Goal: Information Seeking & Learning: Learn about a topic

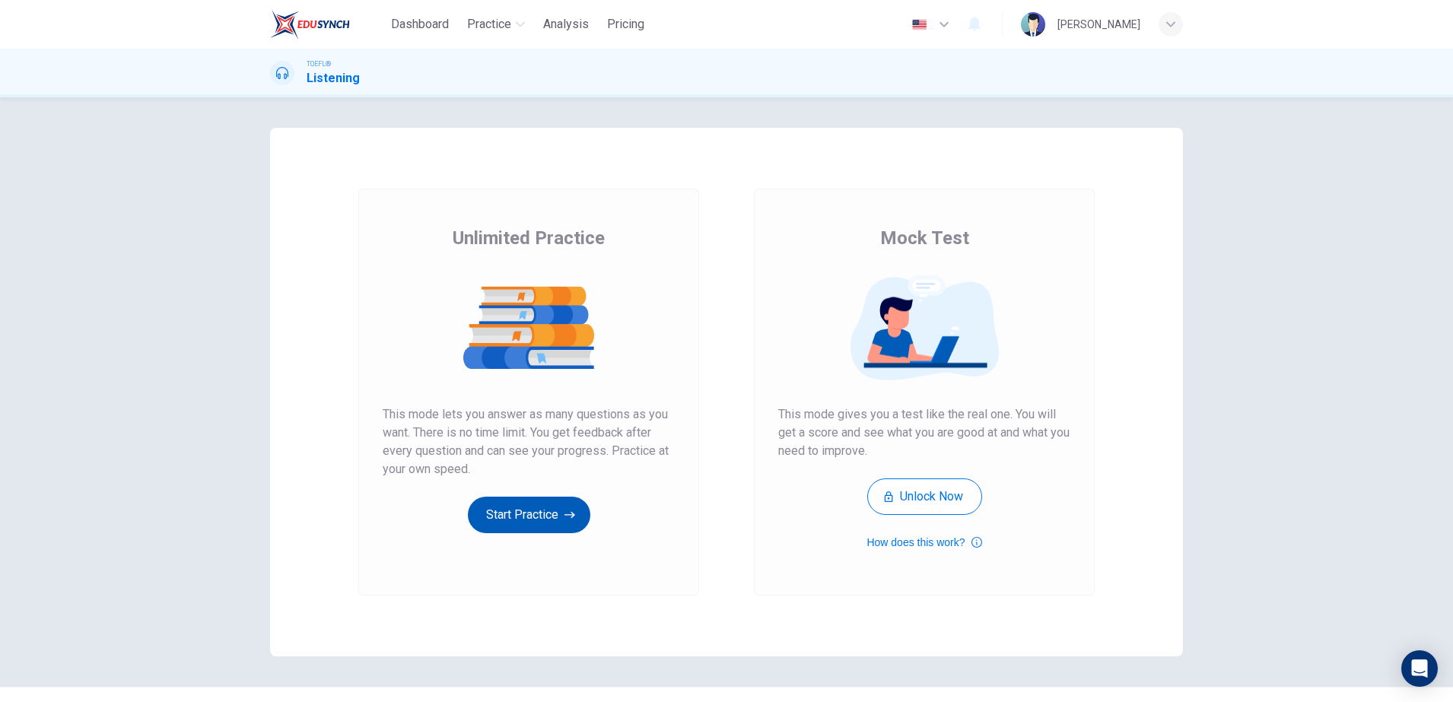
click at [532, 497] on button "Start Practice" at bounding box center [529, 515] width 122 height 37
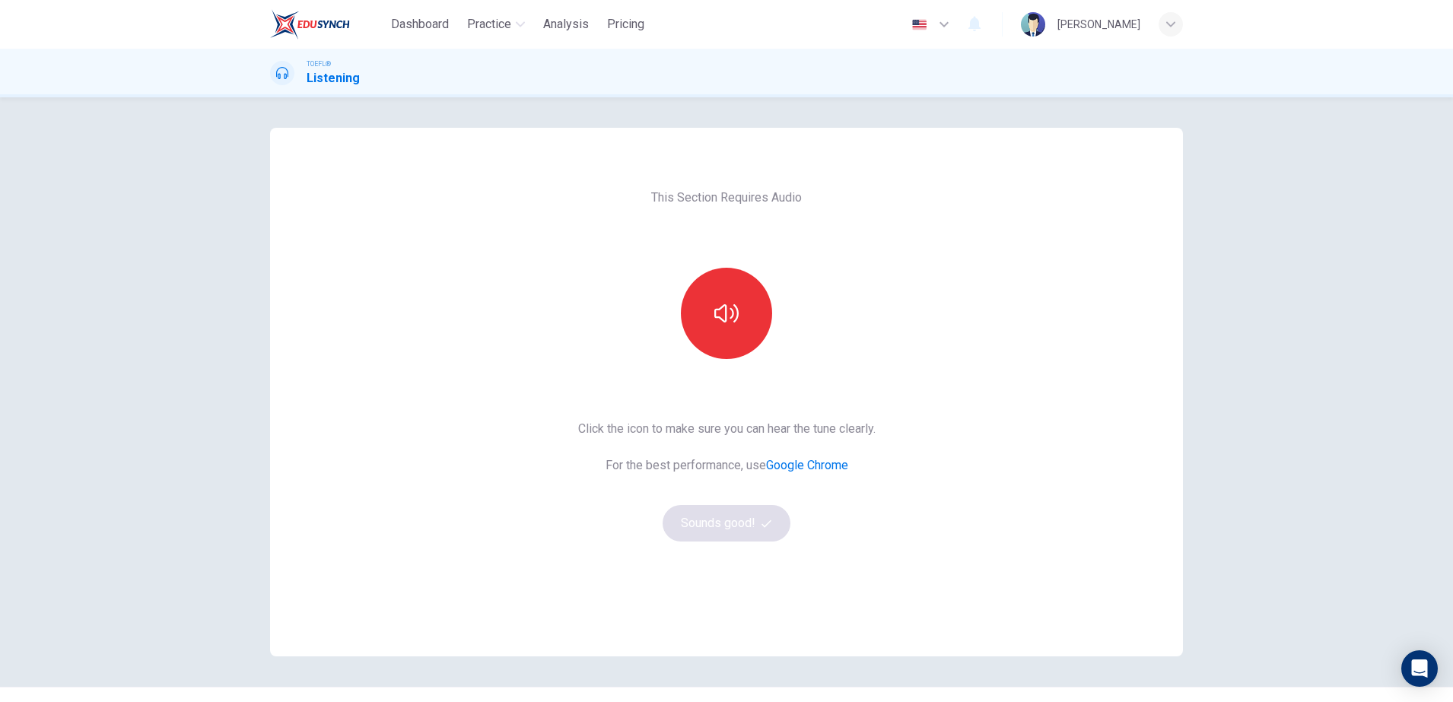
click at [772, 287] on div at bounding box center [726, 313] width 164 height 91
click at [714, 322] on icon "button" at bounding box center [726, 313] width 24 height 24
click at [710, 541] on div "This Section Requires Audio Click the icon to make sure you can hear the tune c…" at bounding box center [727, 392] width 322 height 529
click at [710, 516] on button "Sounds good!" at bounding box center [726, 523] width 128 height 37
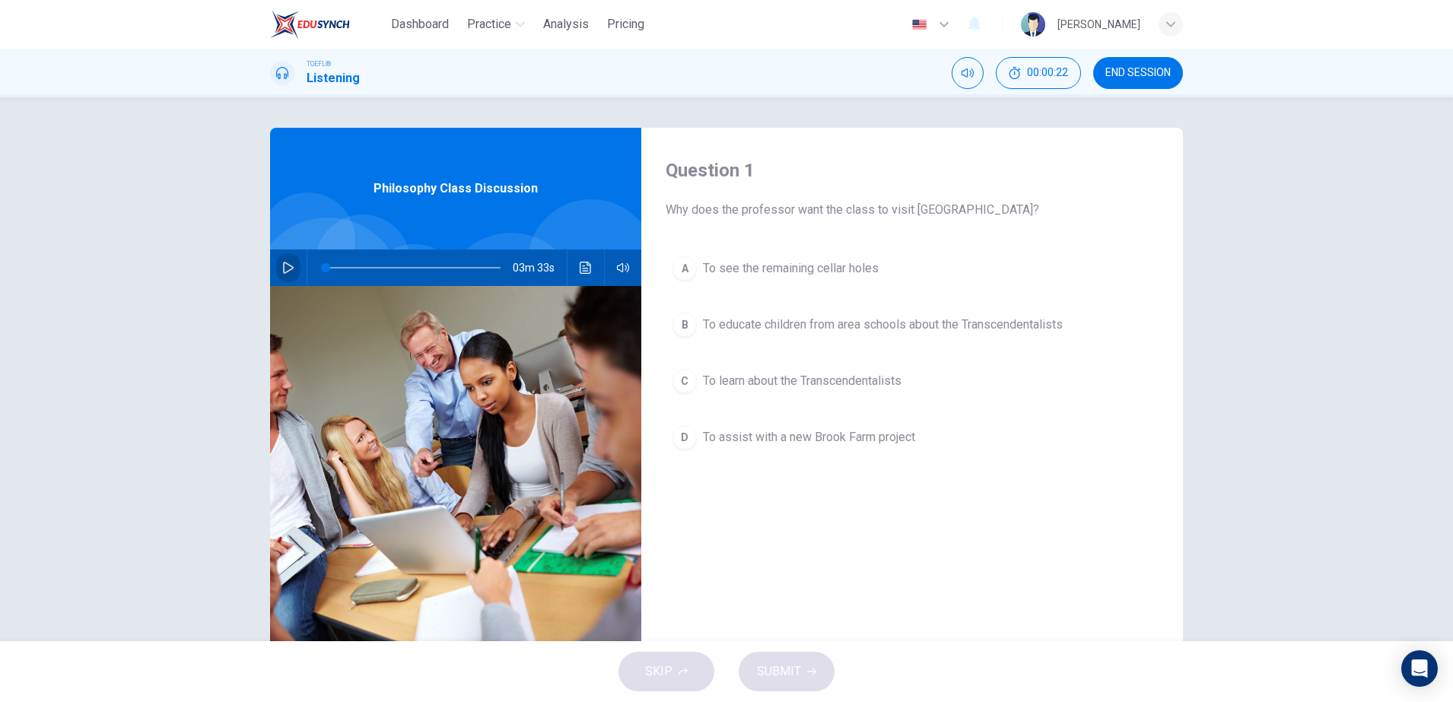
click at [282, 271] on icon "button" at bounding box center [288, 268] width 12 height 12
type input "0"
drag, startPoint x: 349, startPoint y: 266, endPoint x: 338, endPoint y: 267, distance: 10.7
click at [338, 267] on span at bounding box center [342, 267] width 9 height 9
drag, startPoint x: 308, startPoint y: 259, endPoint x: 290, endPoint y: 265, distance: 19.5
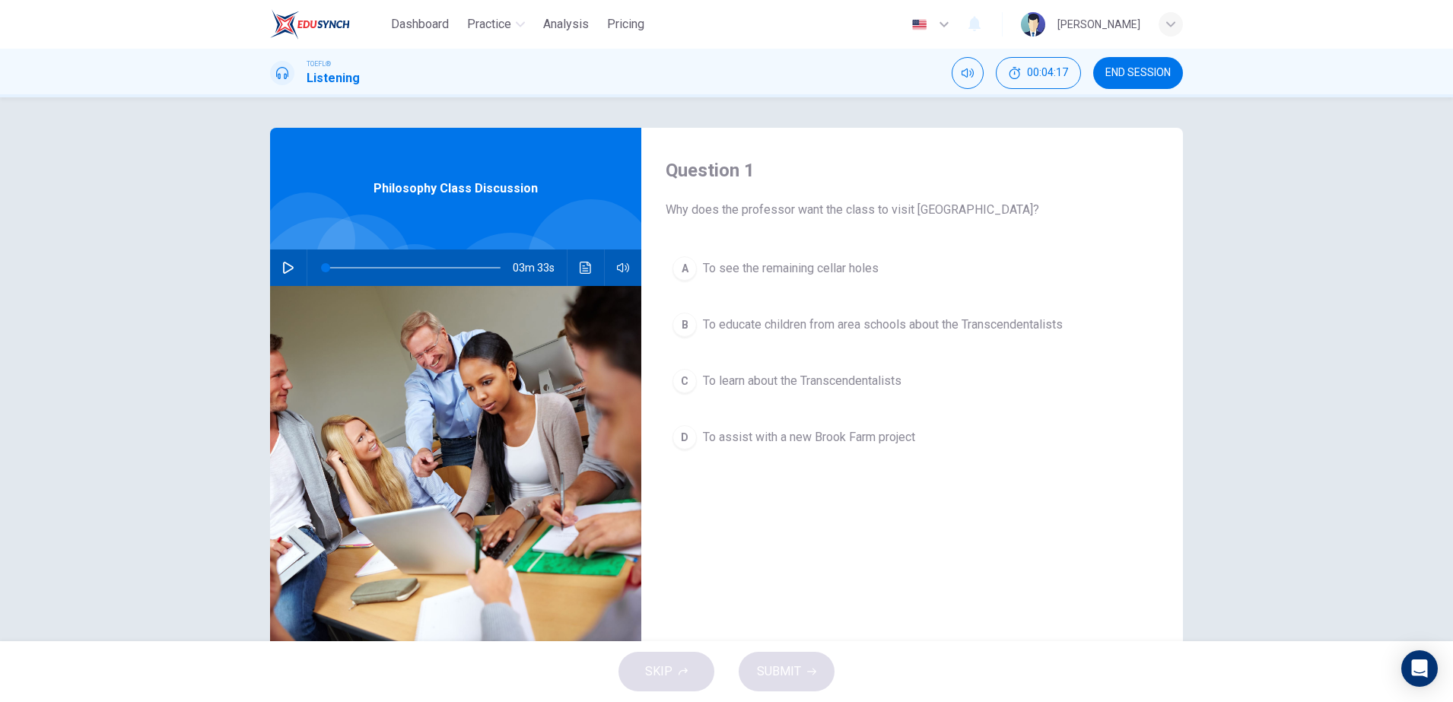
click at [290, 265] on div "03m 33s" at bounding box center [455, 267] width 371 height 37
click at [290, 265] on button "button" at bounding box center [288, 267] width 24 height 37
drag, startPoint x: 818, startPoint y: 440, endPoint x: 826, endPoint y: 438, distance: 7.9
click at [825, 438] on span "To assist with a new Brook Farm project" at bounding box center [809, 437] width 212 height 18
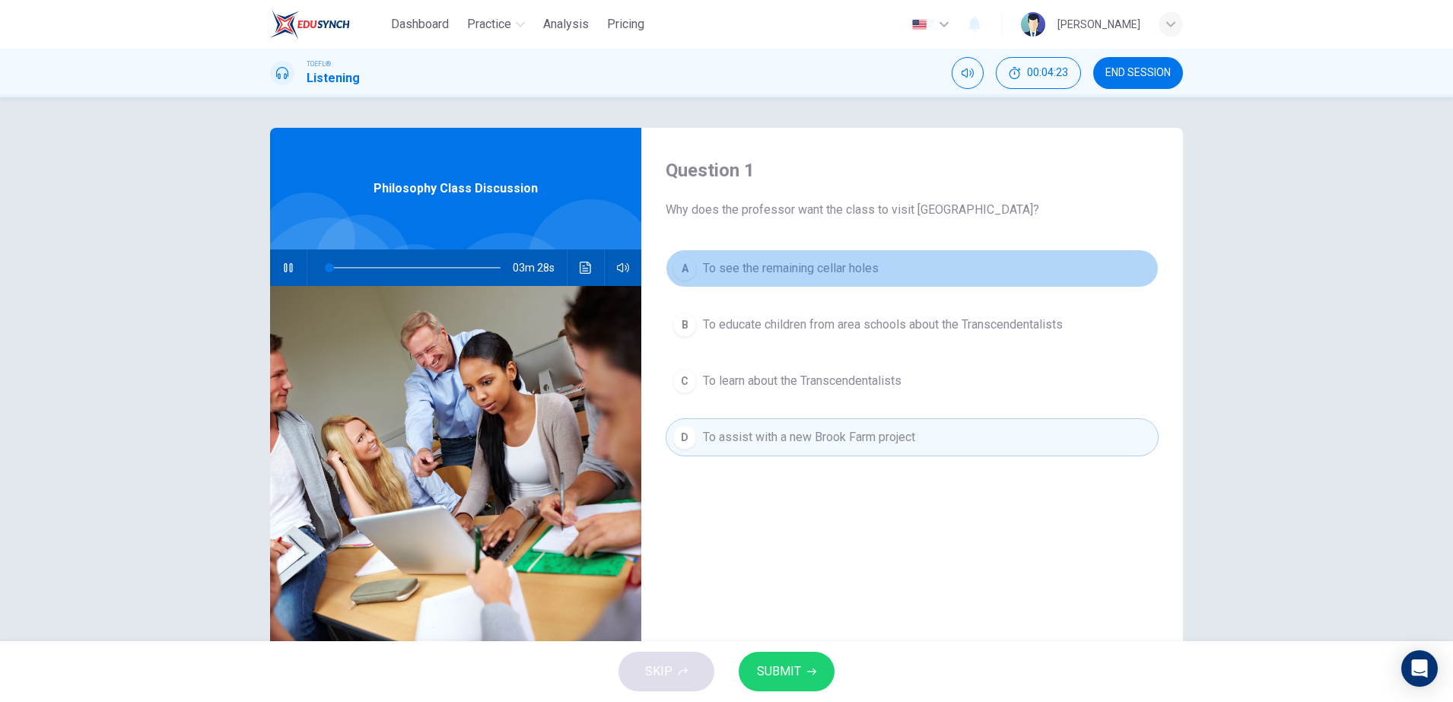
click at [764, 281] on button "A To see the remaining cellar holes" at bounding box center [911, 268] width 493 height 38
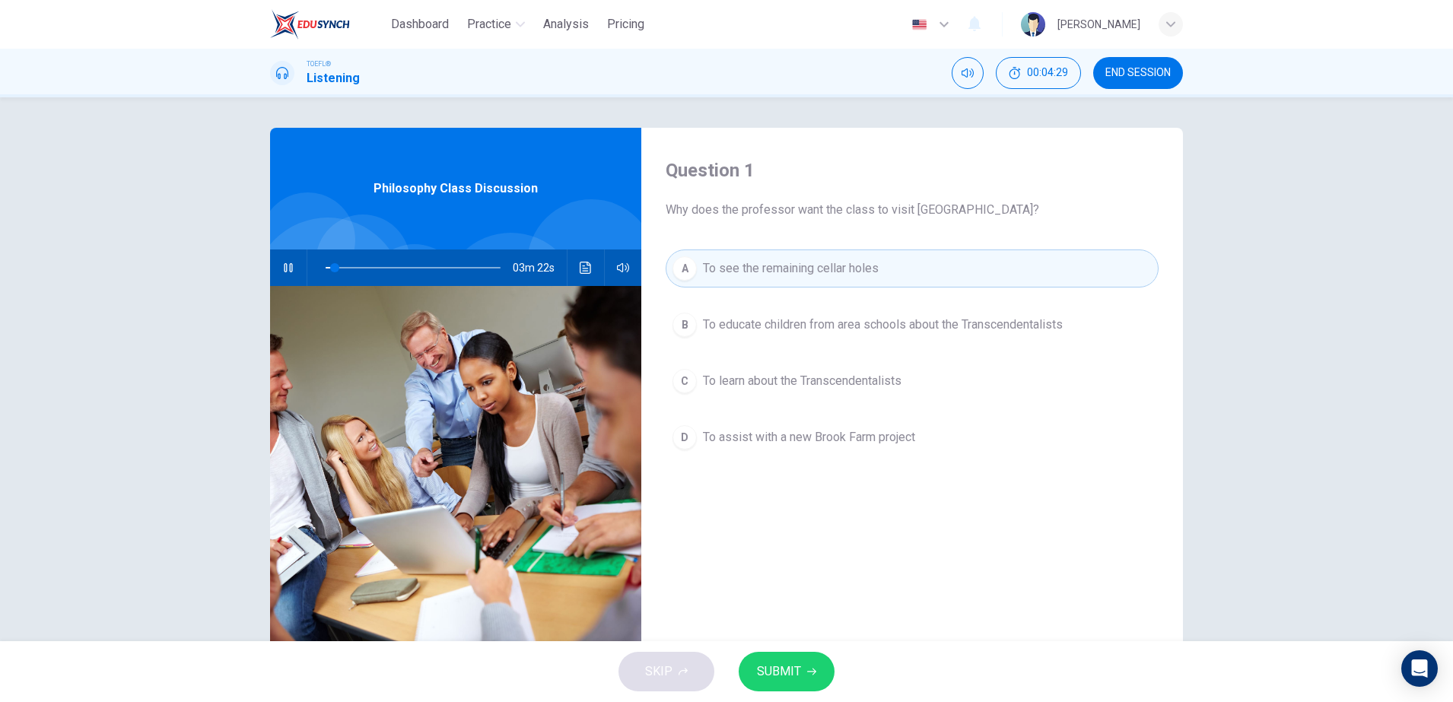
click at [818, 452] on button "D To assist with a new Brook Farm project" at bounding box center [911, 437] width 493 height 38
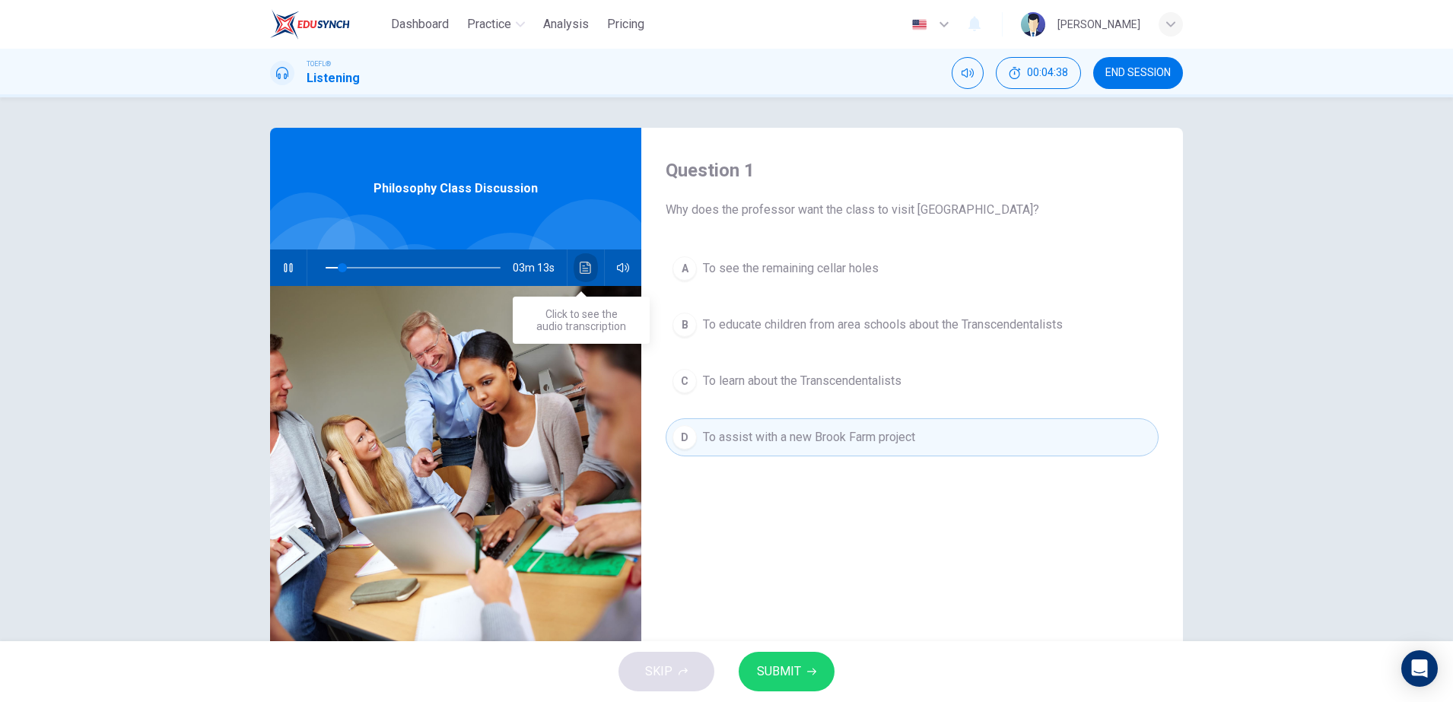
click at [581, 281] on button "Click to see the audio transcription" at bounding box center [585, 267] width 24 height 37
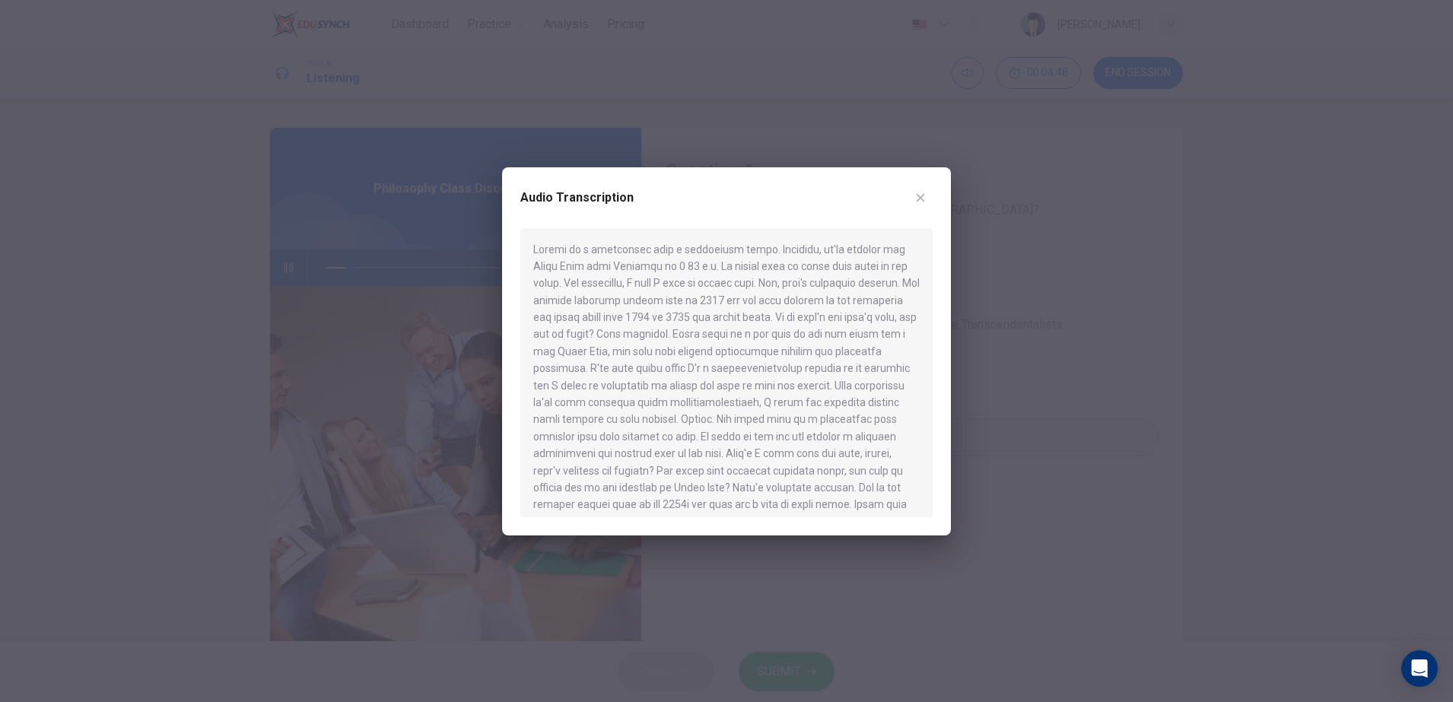
click at [993, 320] on div at bounding box center [726, 351] width 1453 height 702
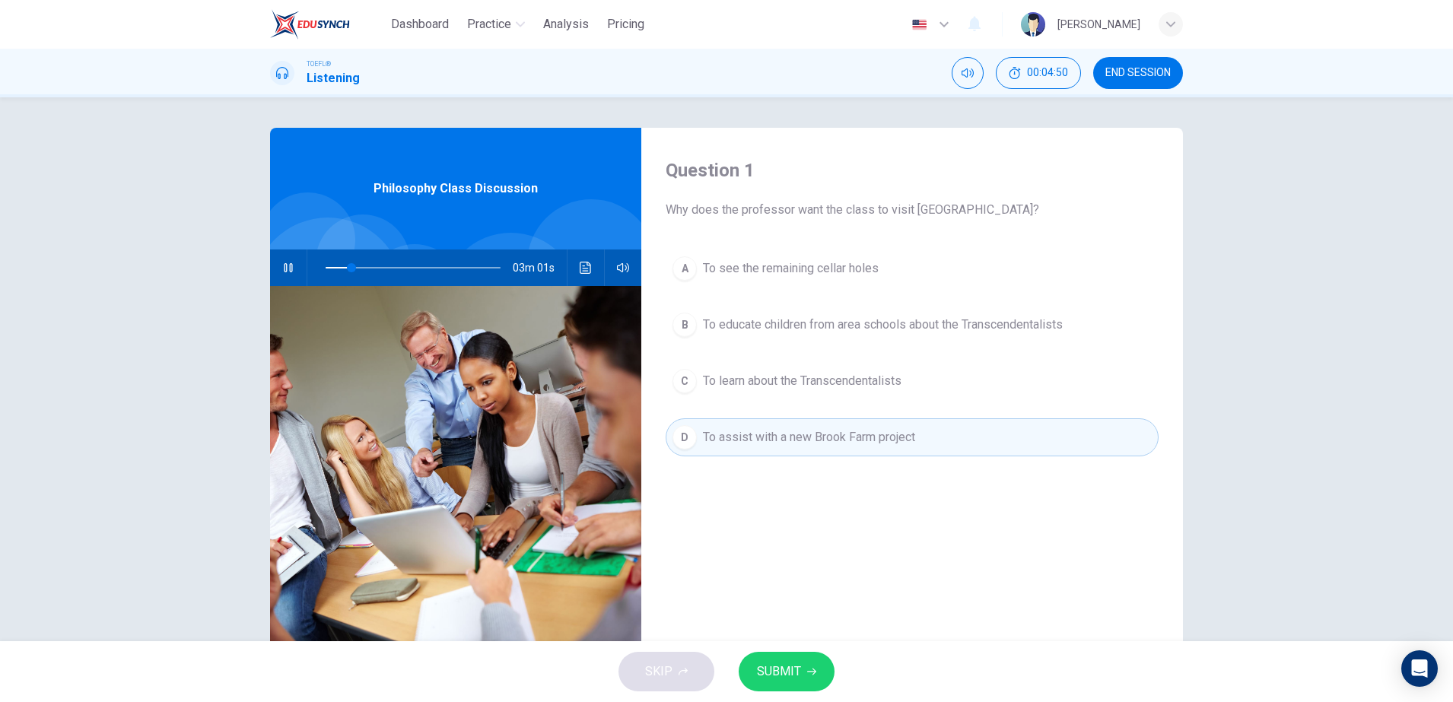
click at [281, 275] on button "button" at bounding box center [288, 267] width 24 height 37
click at [580, 266] on icon "Click to see the audio transcription" at bounding box center [585, 268] width 12 height 12
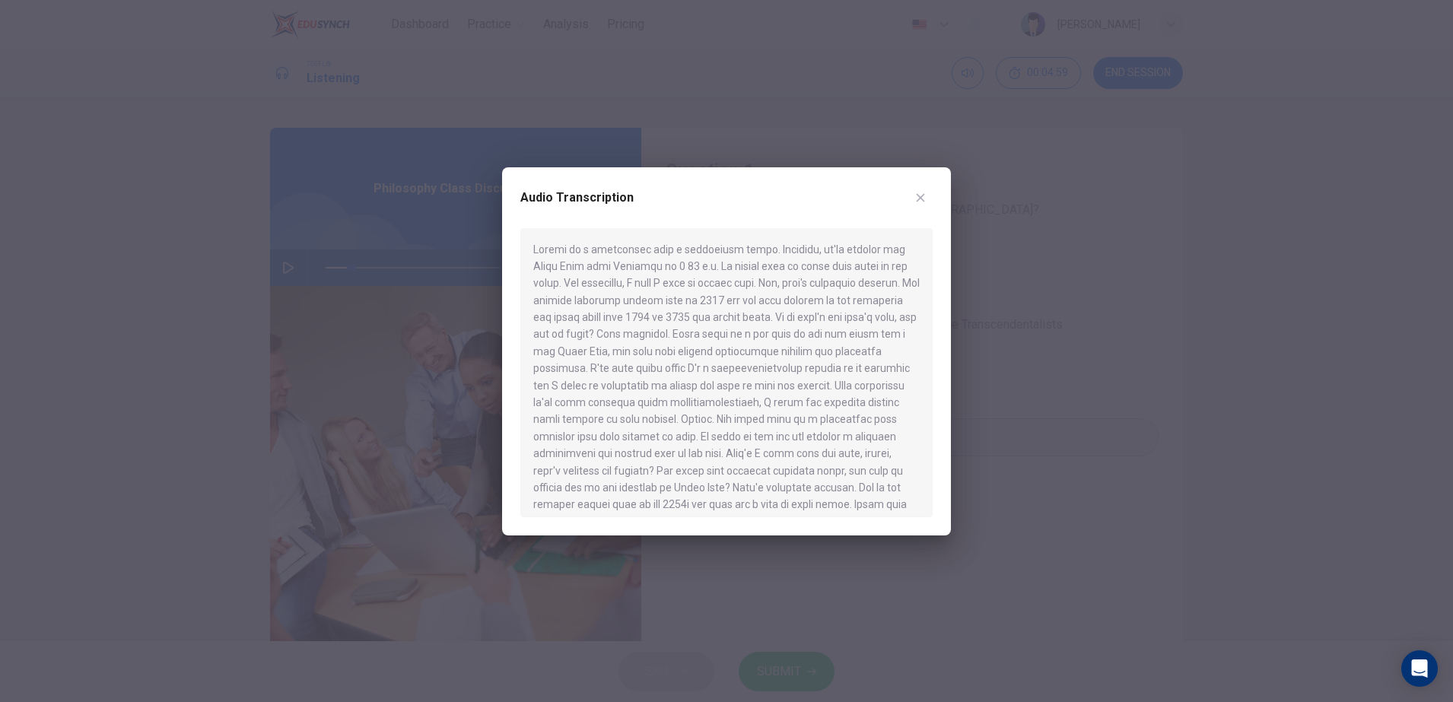
click at [980, 274] on div at bounding box center [726, 351] width 1453 height 702
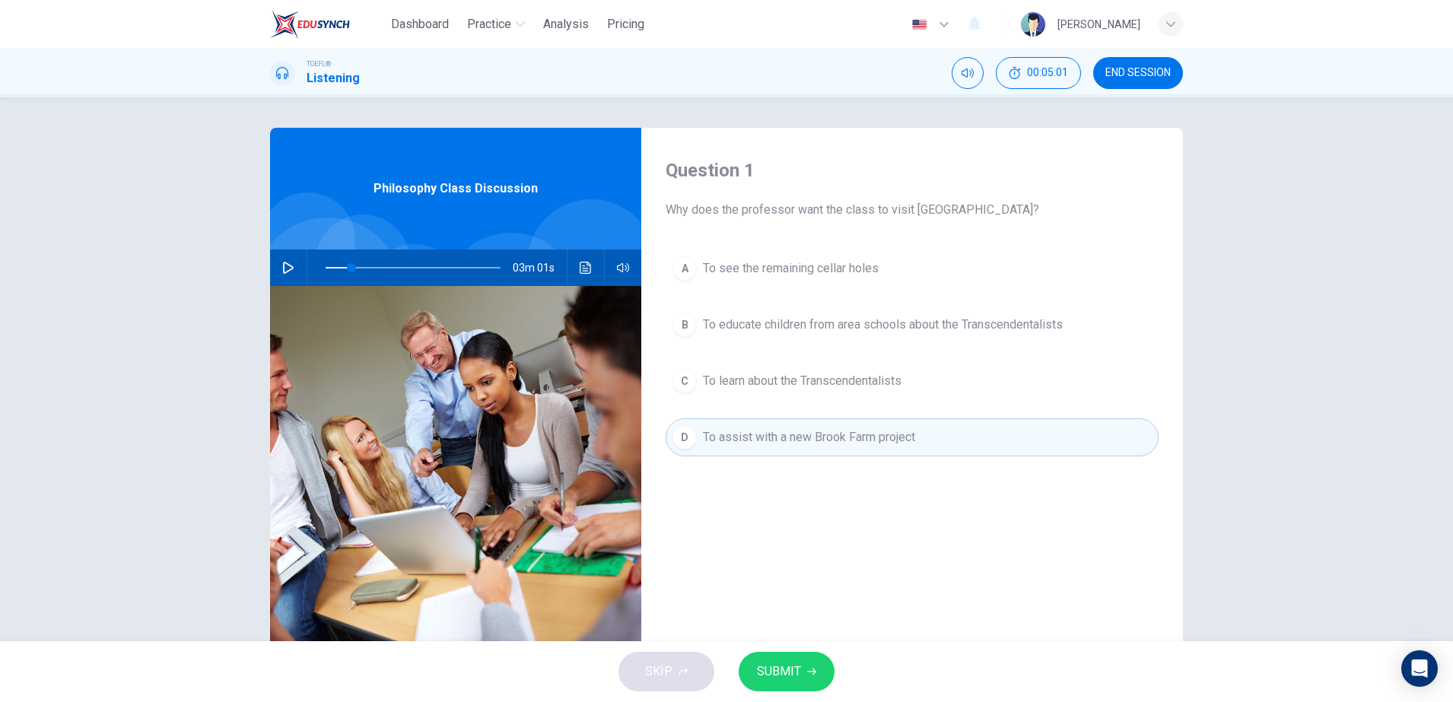
click at [279, 278] on button "button" at bounding box center [288, 267] width 24 height 37
click at [282, 262] on icon "button" at bounding box center [288, 268] width 12 height 12
click at [276, 276] on button "button" at bounding box center [288, 267] width 24 height 37
click at [569, 261] on div "02m 57s" at bounding box center [455, 267] width 371 height 37
click at [573, 261] on button "Click to see the audio transcription" at bounding box center [585, 267] width 24 height 37
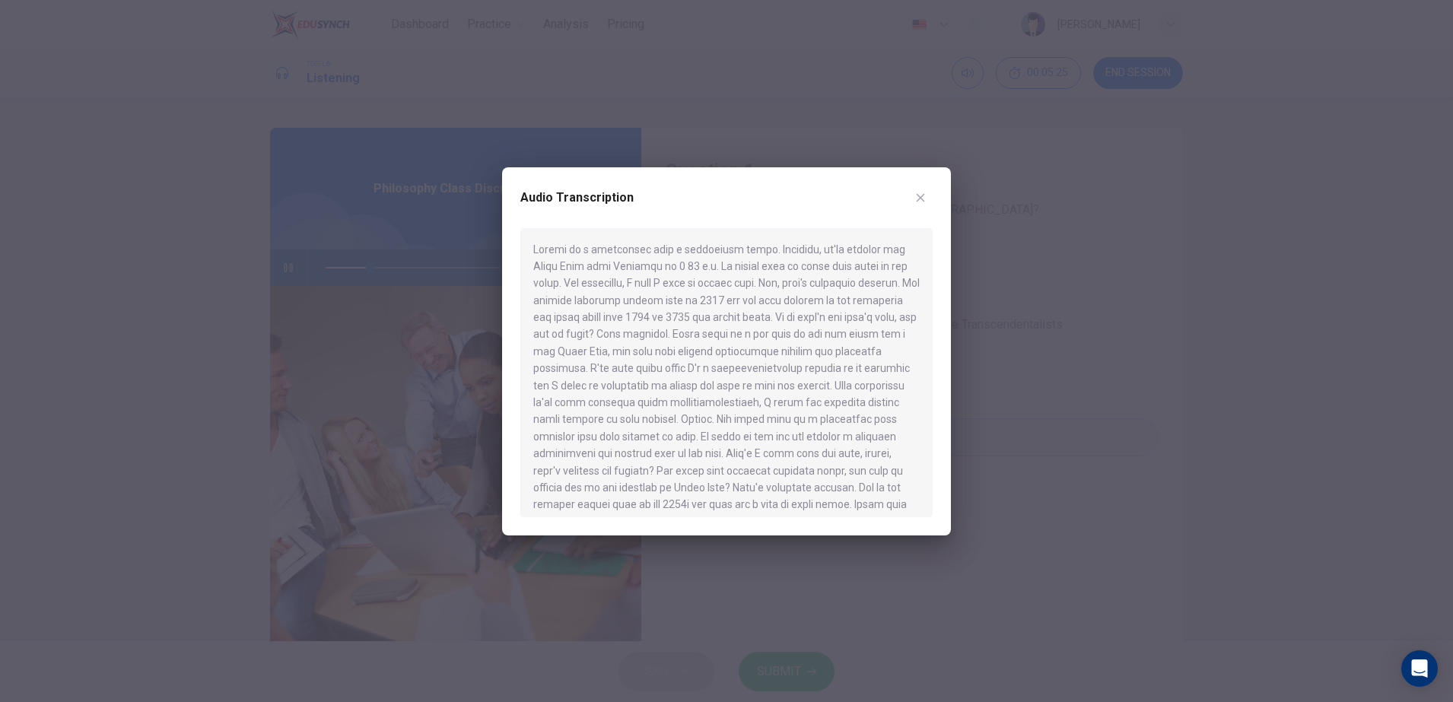
click at [1083, 306] on div at bounding box center [726, 351] width 1453 height 702
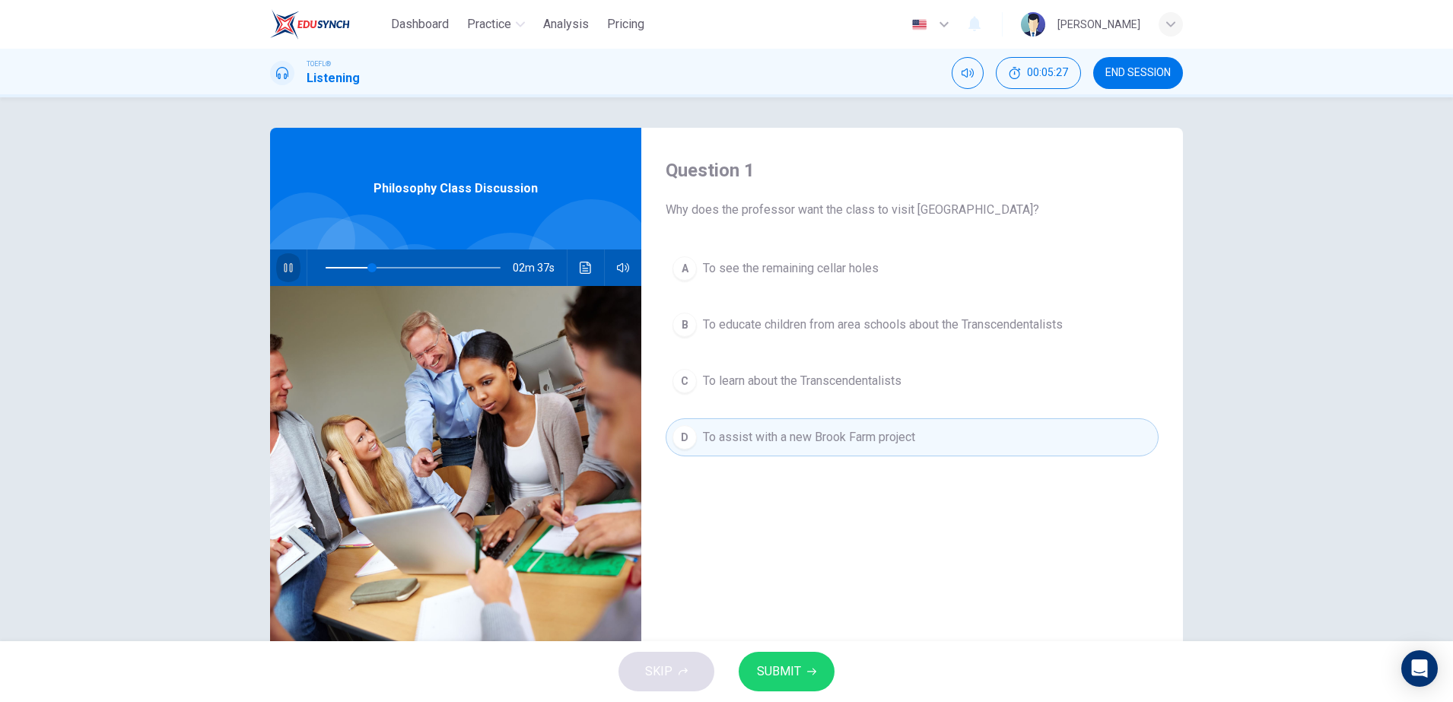
click at [292, 265] on button "button" at bounding box center [288, 267] width 24 height 37
click at [790, 677] on span "SUBMIT" at bounding box center [779, 671] width 44 height 21
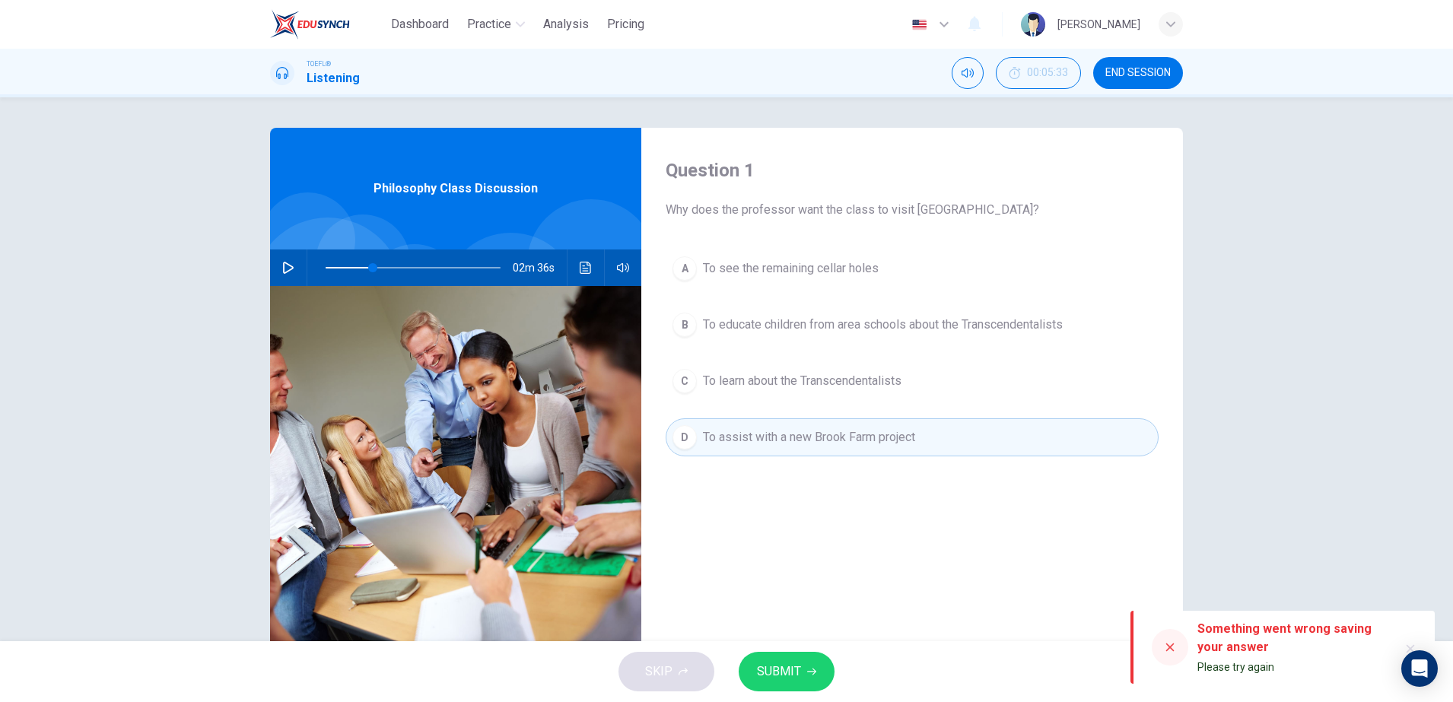
drag, startPoint x: 1160, startPoint y: 642, endPoint x: 1142, endPoint y: 644, distance: 17.6
click at [1158, 643] on div at bounding box center [1169, 647] width 37 height 37
click at [1157, 653] on div at bounding box center [1169, 647] width 37 height 37
click at [1177, 642] on div at bounding box center [1169, 647] width 37 height 37
click at [1177, 643] on div at bounding box center [1169, 647] width 37 height 37
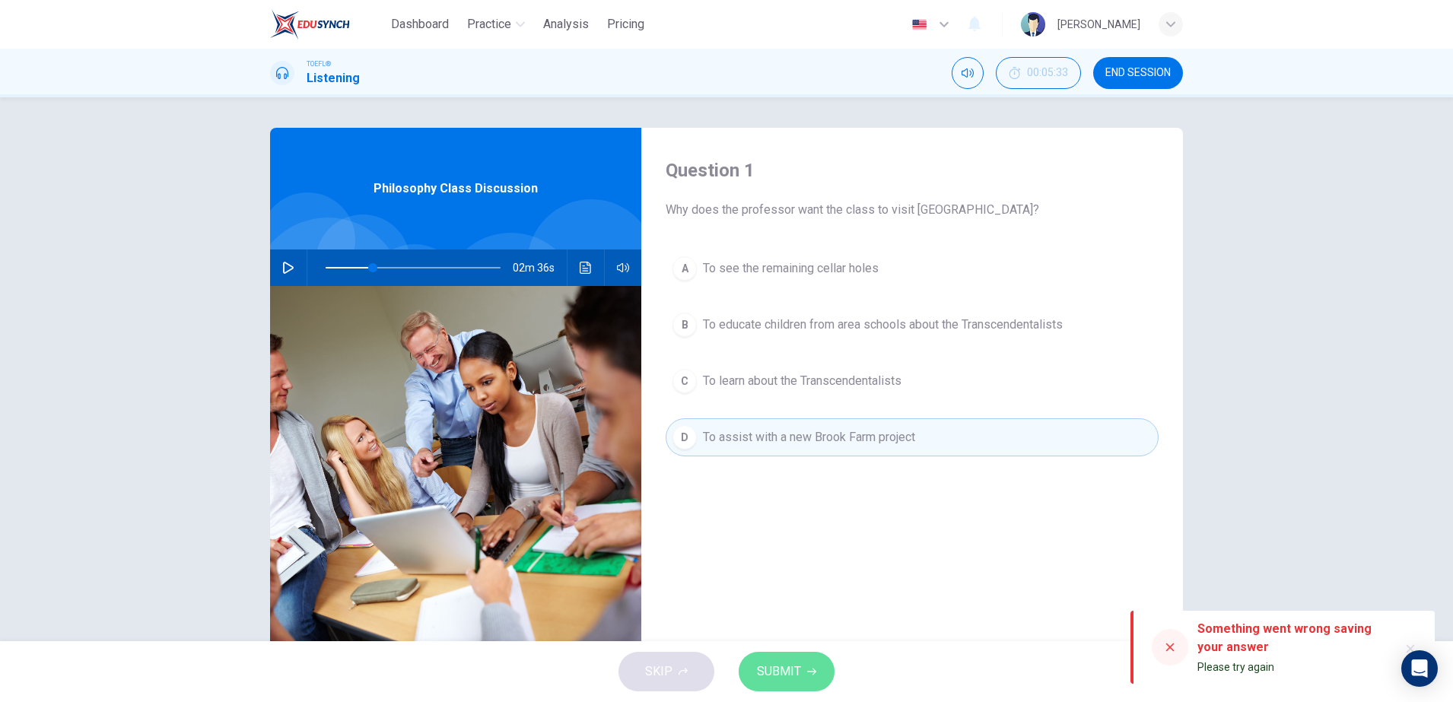
click at [808, 676] on button "SUBMIT" at bounding box center [786, 672] width 96 height 40
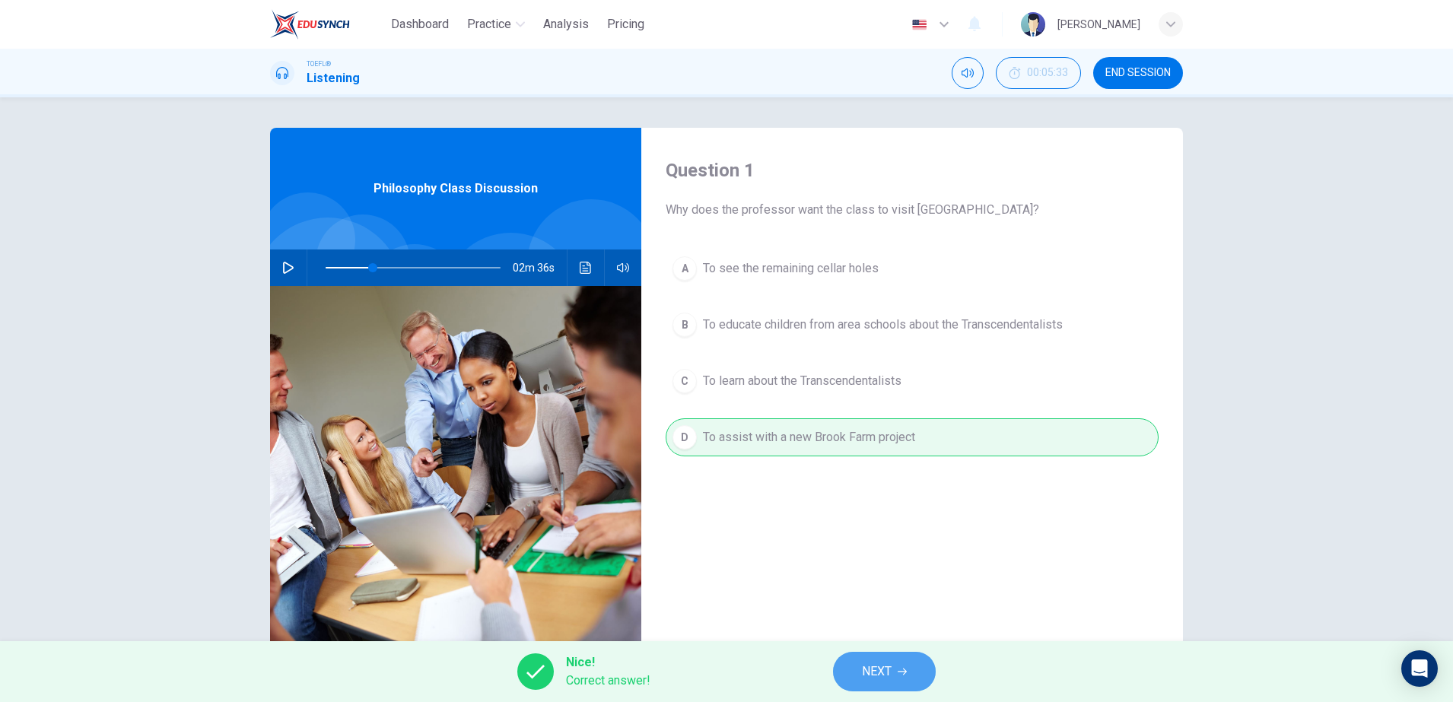
click at [859, 661] on button "NEXT" at bounding box center [884, 672] width 103 height 40
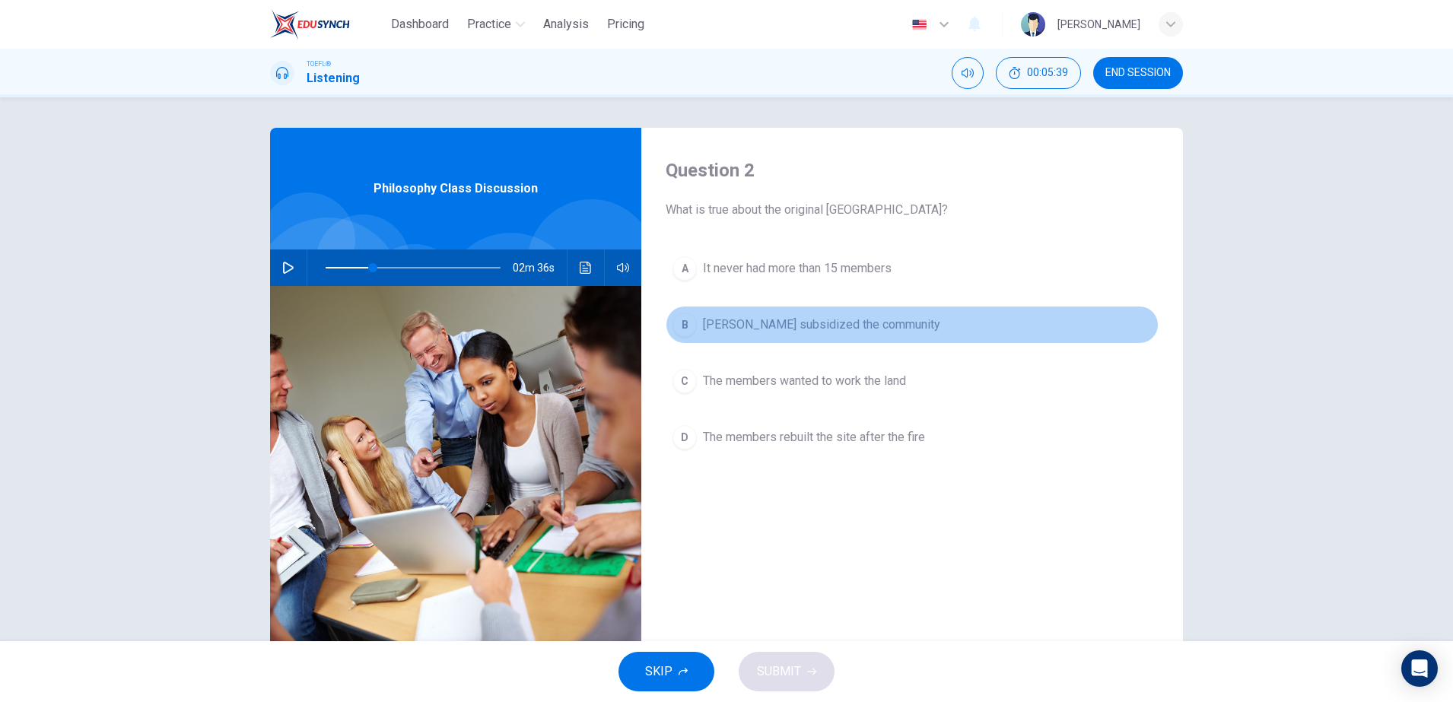
click at [781, 338] on button "B [PERSON_NAME] subsidized the community" at bounding box center [911, 325] width 493 height 38
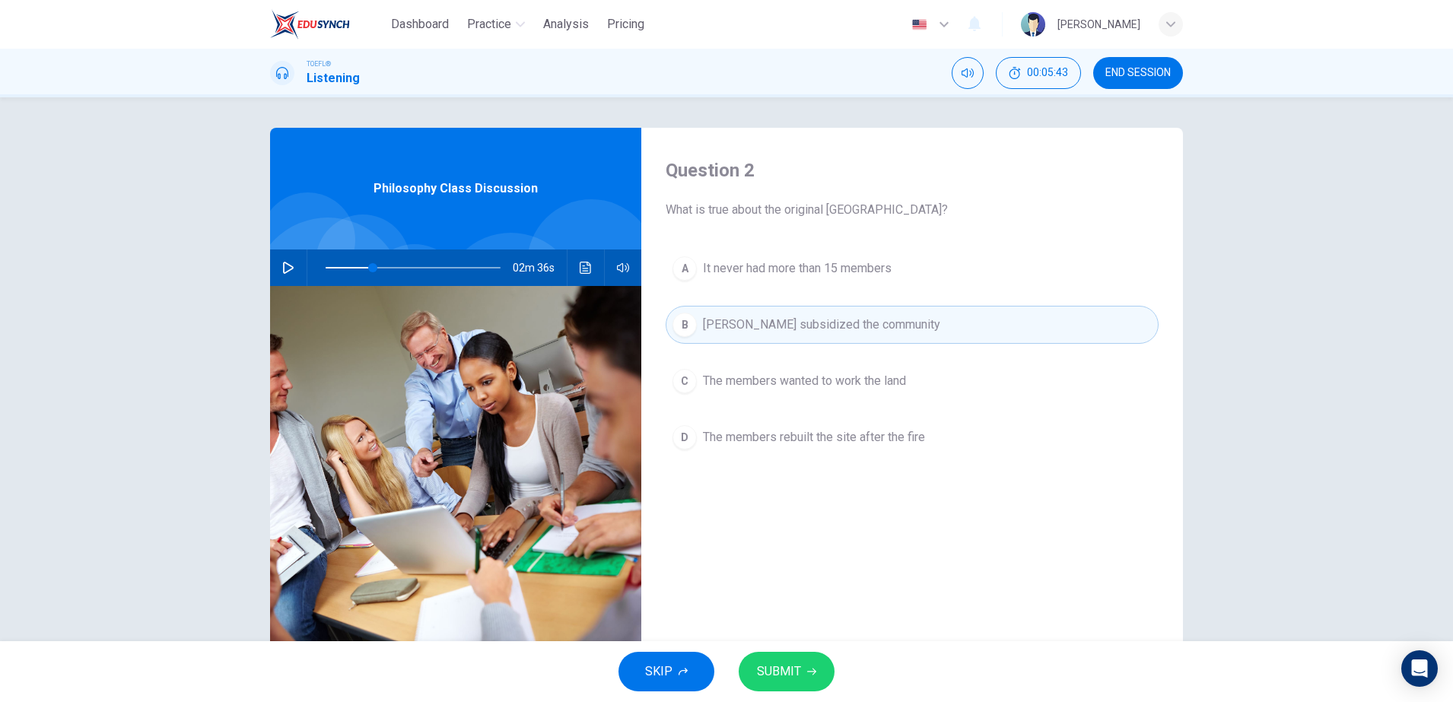
click at [793, 377] on span "The members wanted to work the land" at bounding box center [804, 381] width 203 height 18
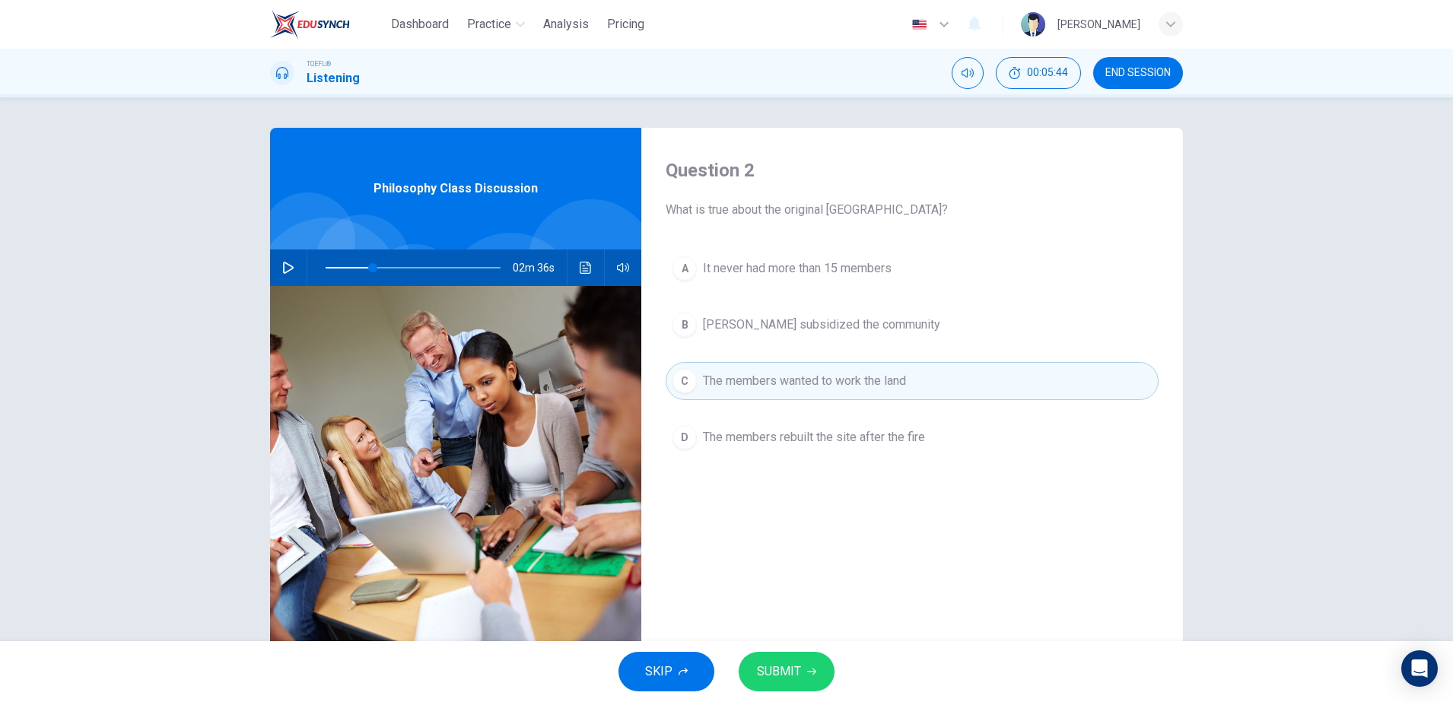
click at [769, 448] on button "D The members rebuilt the site after the fire" at bounding box center [911, 437] width 493 height 38
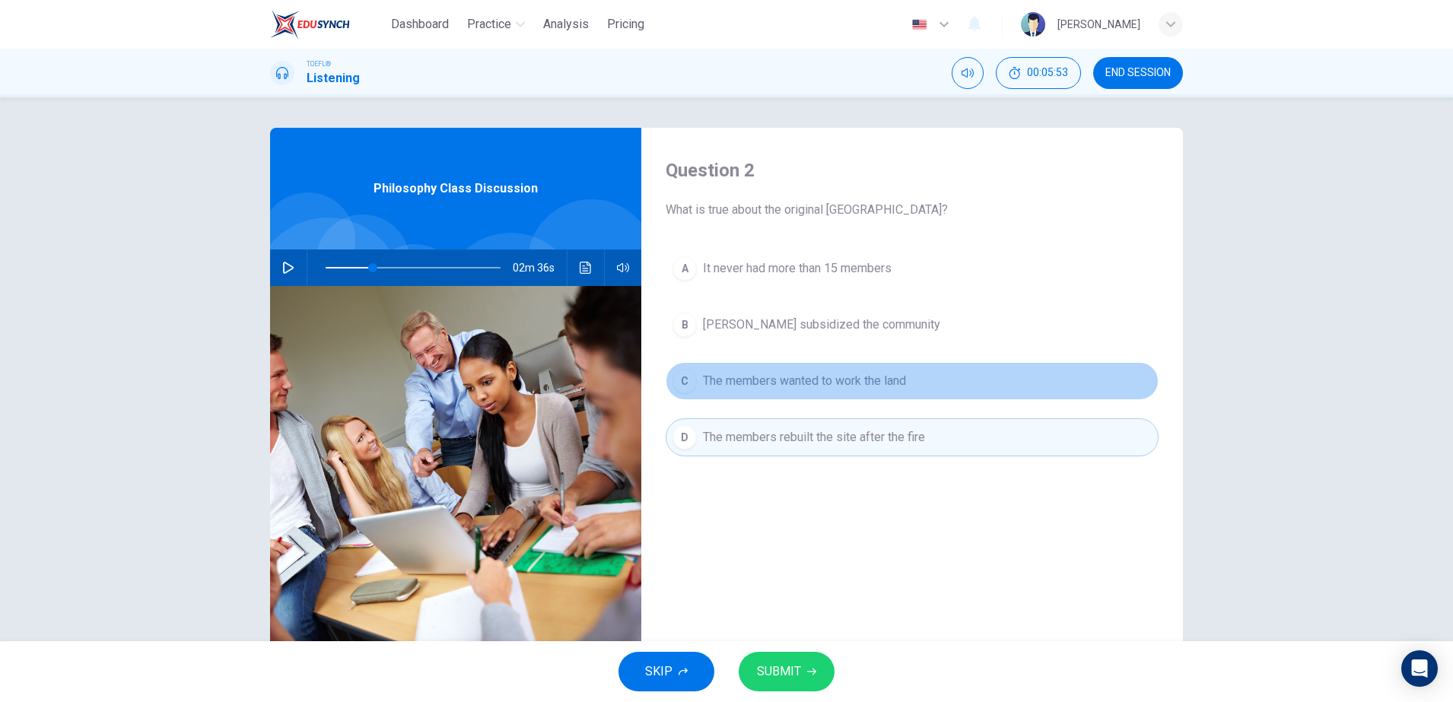
click at [770, 392] on button "C The members wanted to work the land" at bounding box center [911, 381] width 493 height 38
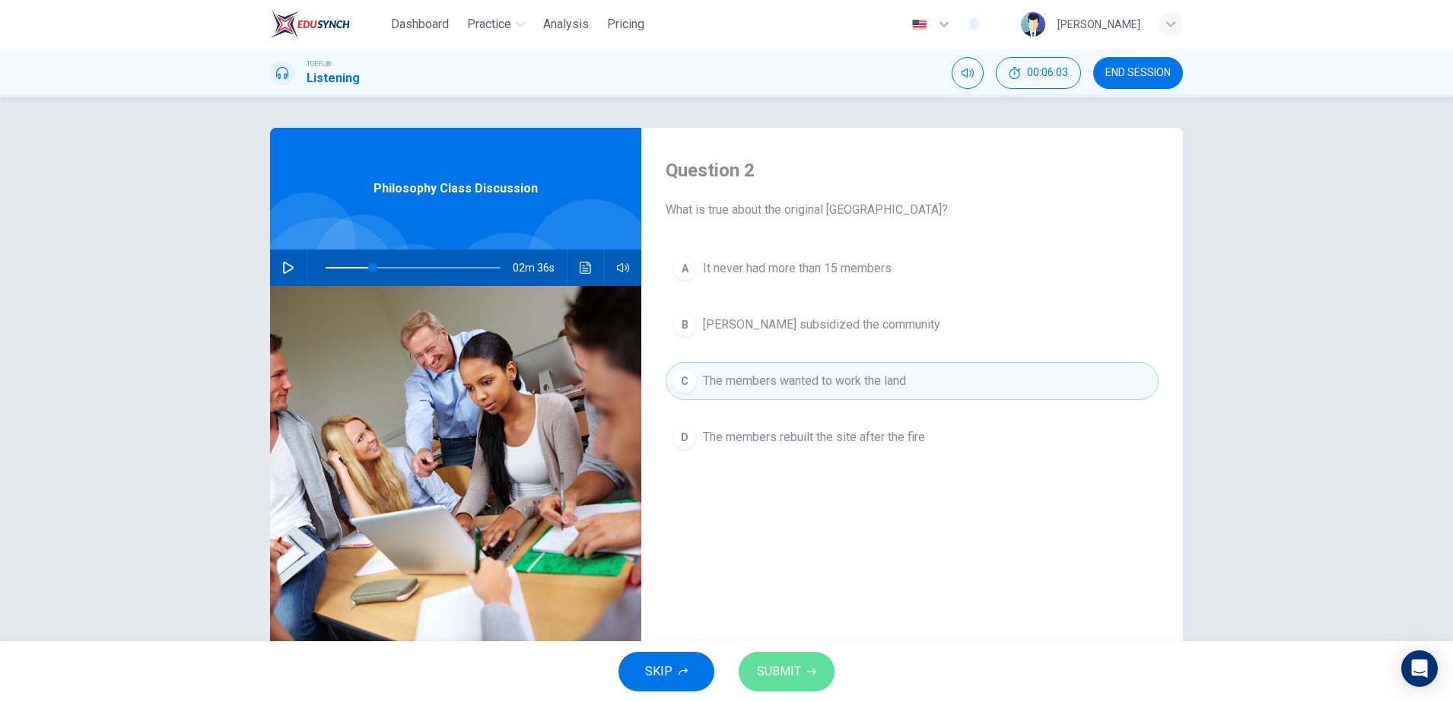
click at [780, 681] on button "SUBMIT" at bounding box center [786, 672] width 96 height 40
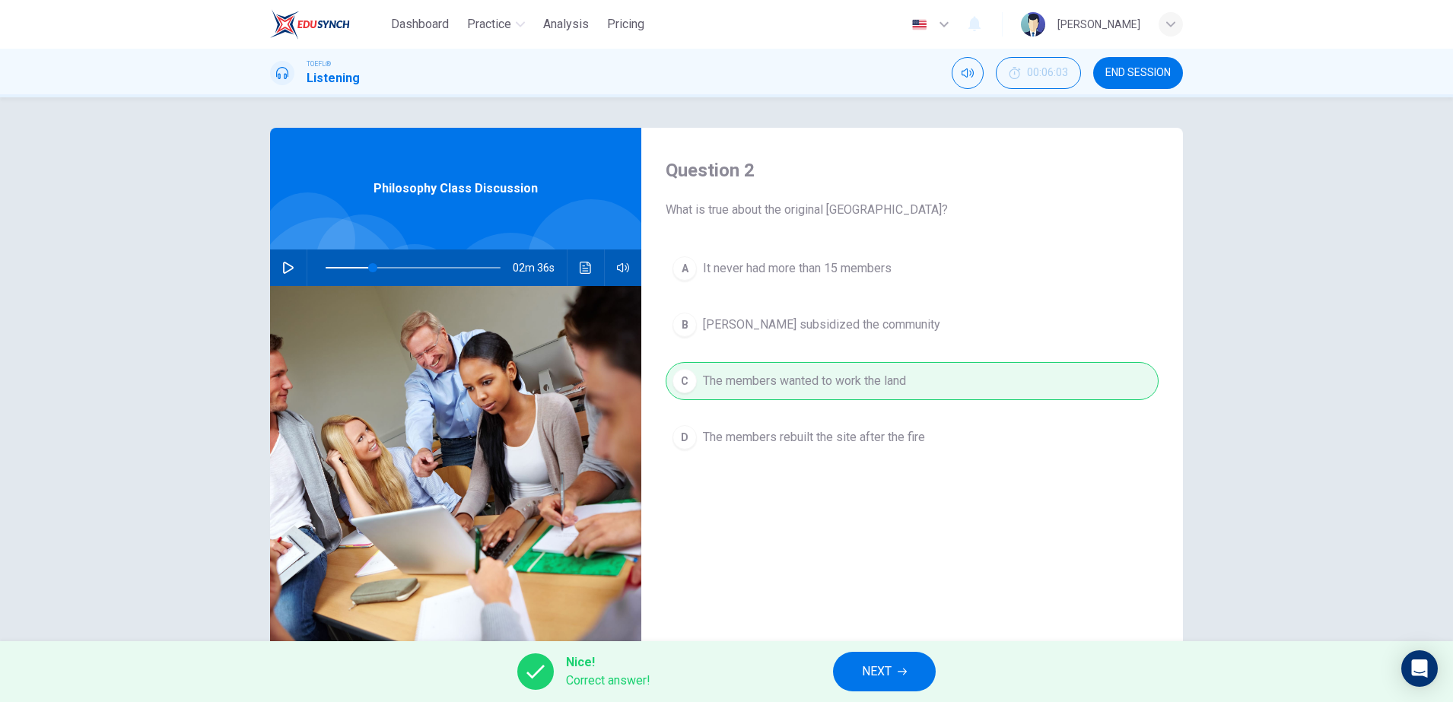
click at [861, 665] on button "NEXT" at bounding box center [884, 672] width 103 height 40
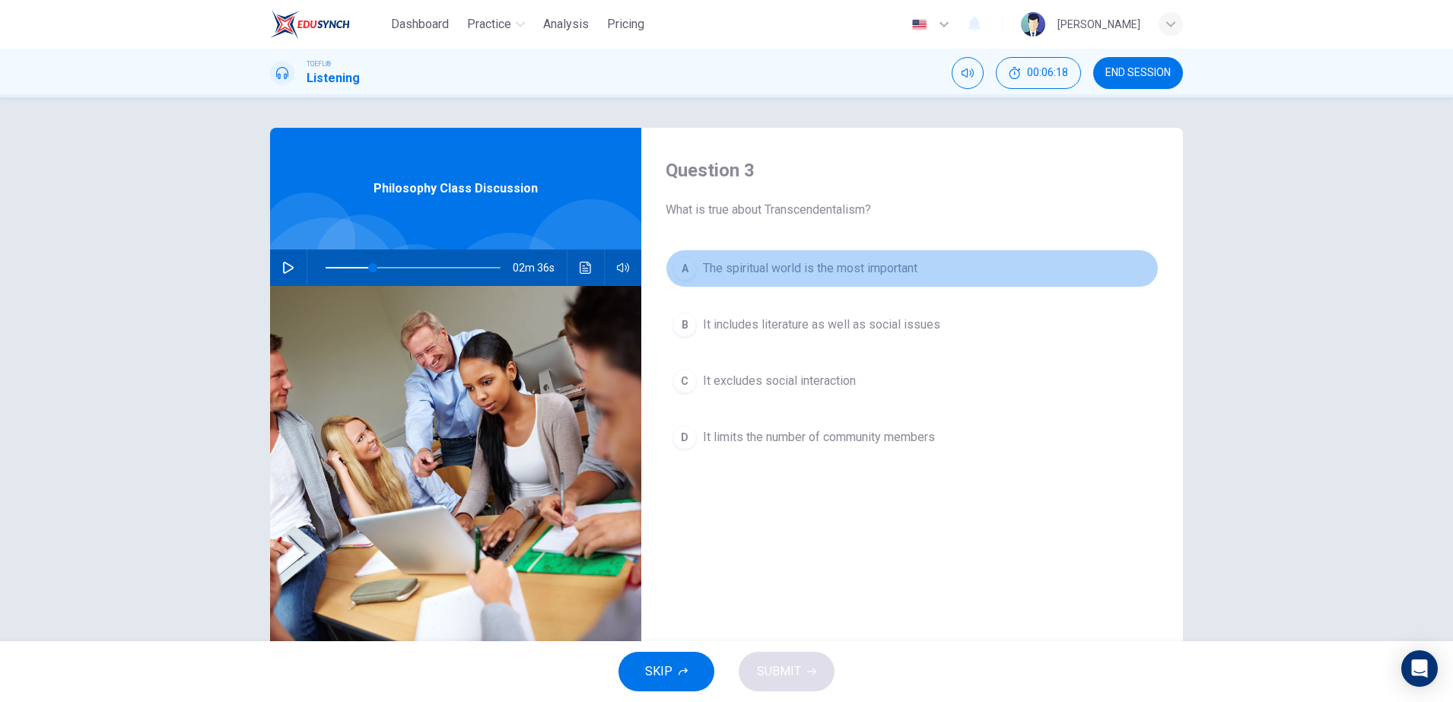
click at [727, 273] on span "The spiritual world is the most important" at bounding box center [810, 268] width 214 height 18
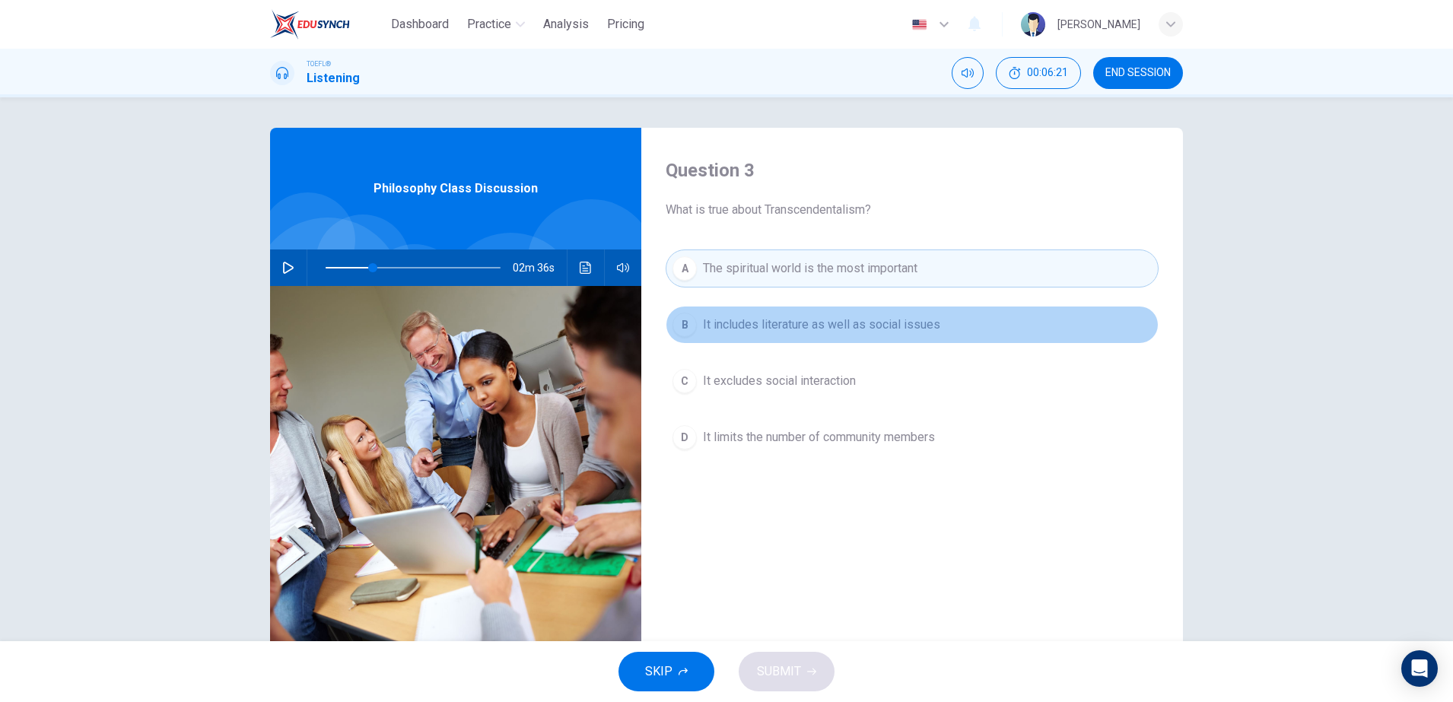
click at [766, 324] on span "It includes literature as well as social issues" at bounding box center [821, 325] width 237 height 18
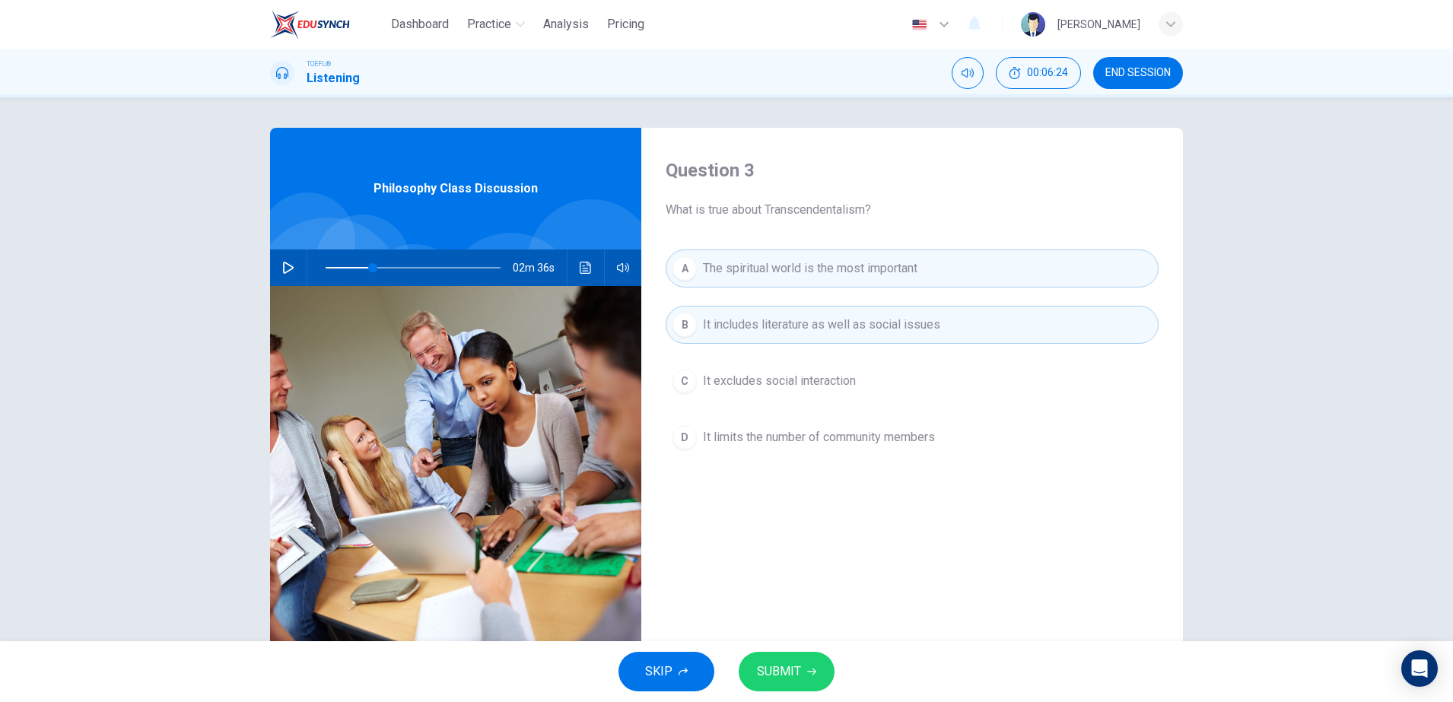
click at [799, 667] on span "SUBMIT" at bounding box center [779, 671] width 44 height 21
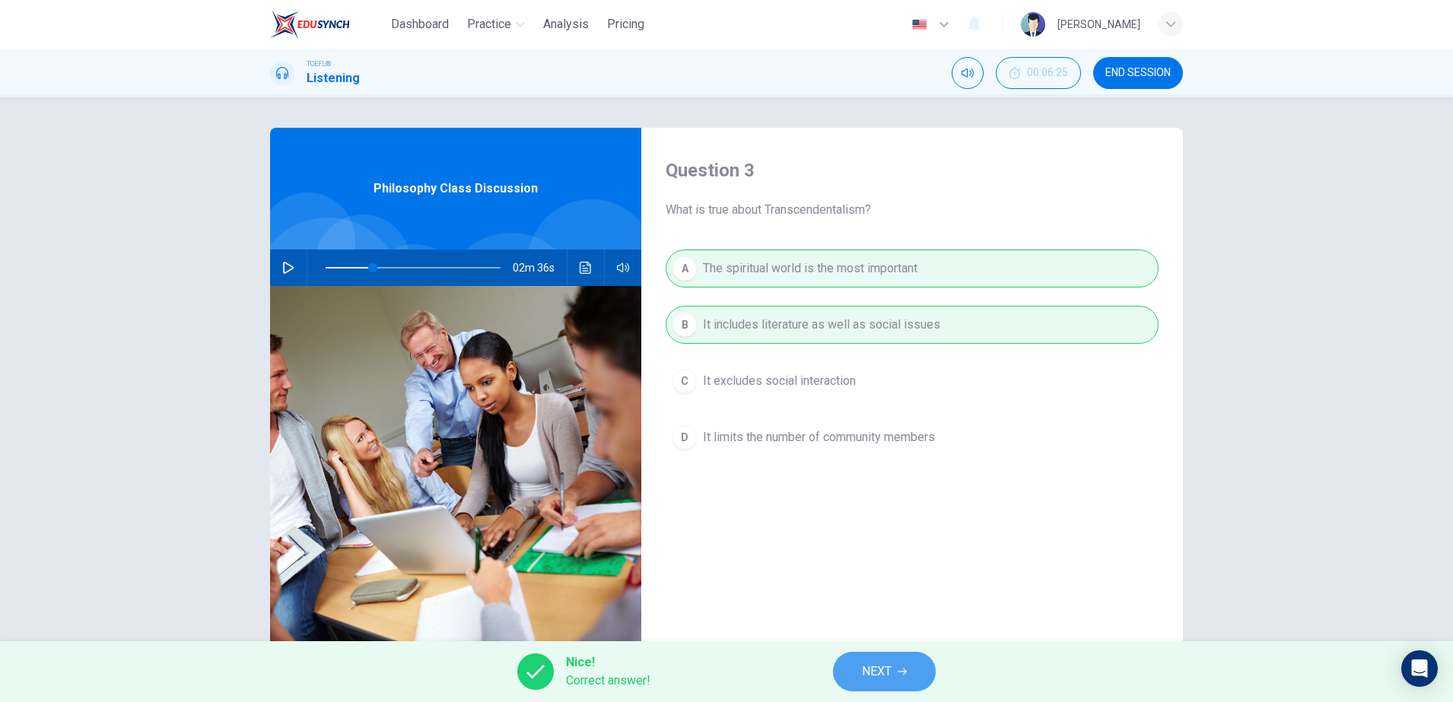
click at [891, 677] on span "NEXT" at bounding box center [877, 671] width 30 height 21
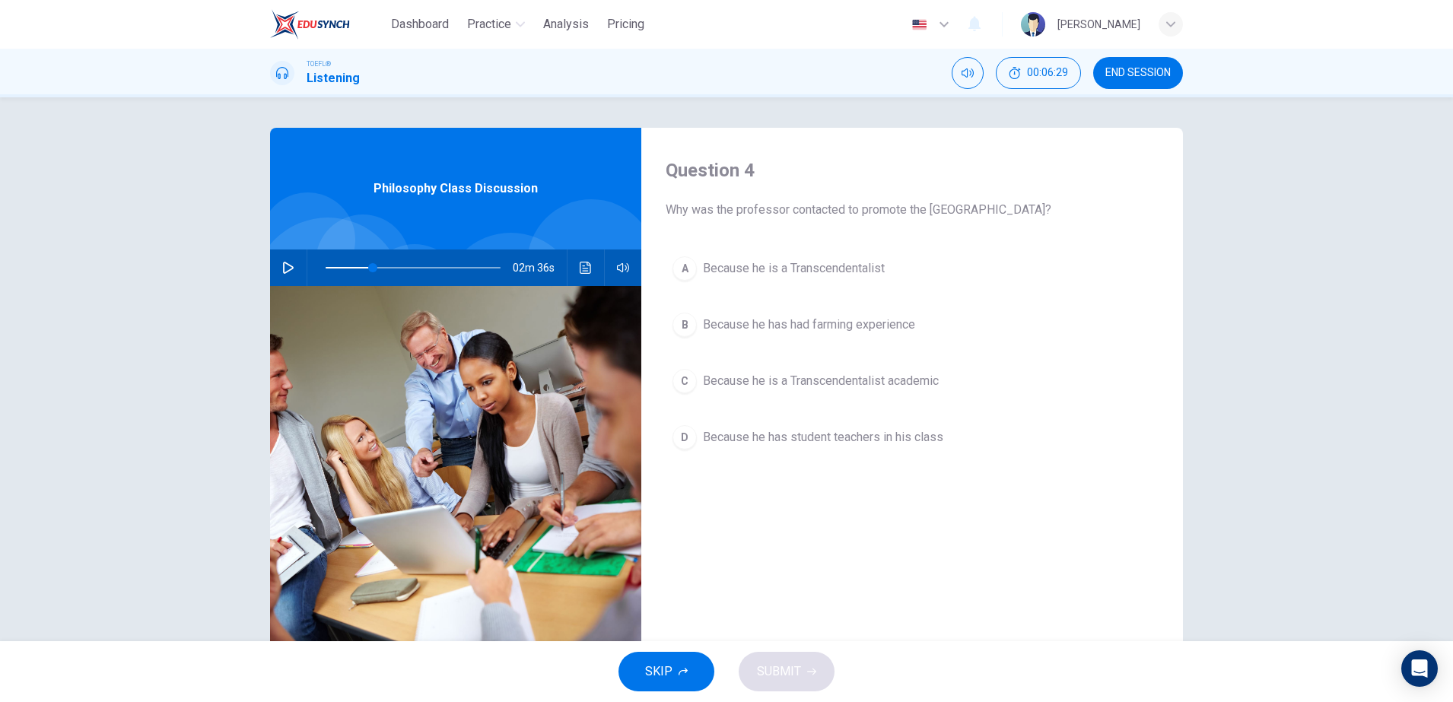
click at [779, 271] on span "Because he is a Transcendentalist" at bounding box center [794, 268] width 182 height 18
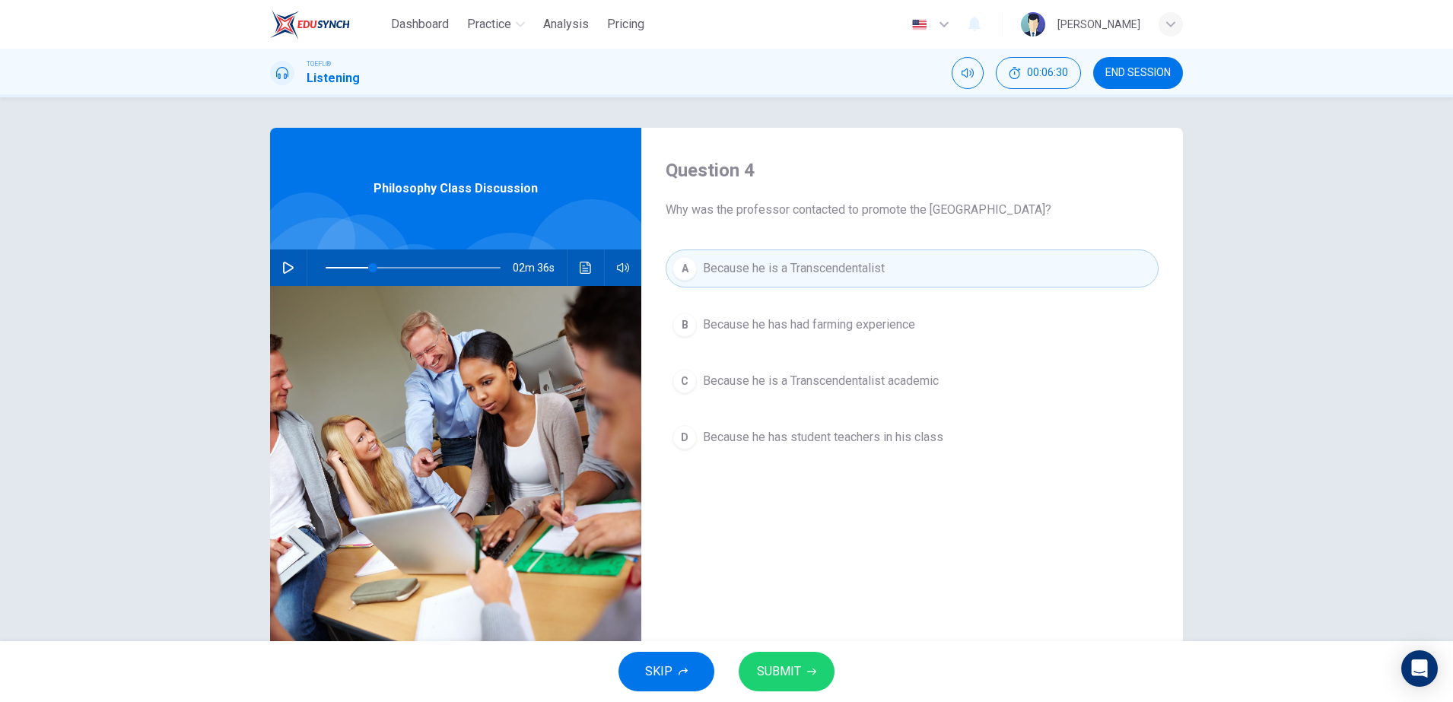
click at [780, 319] on span "Because he has had farming experience" at bounding box center [809, 325] width 212 height 18
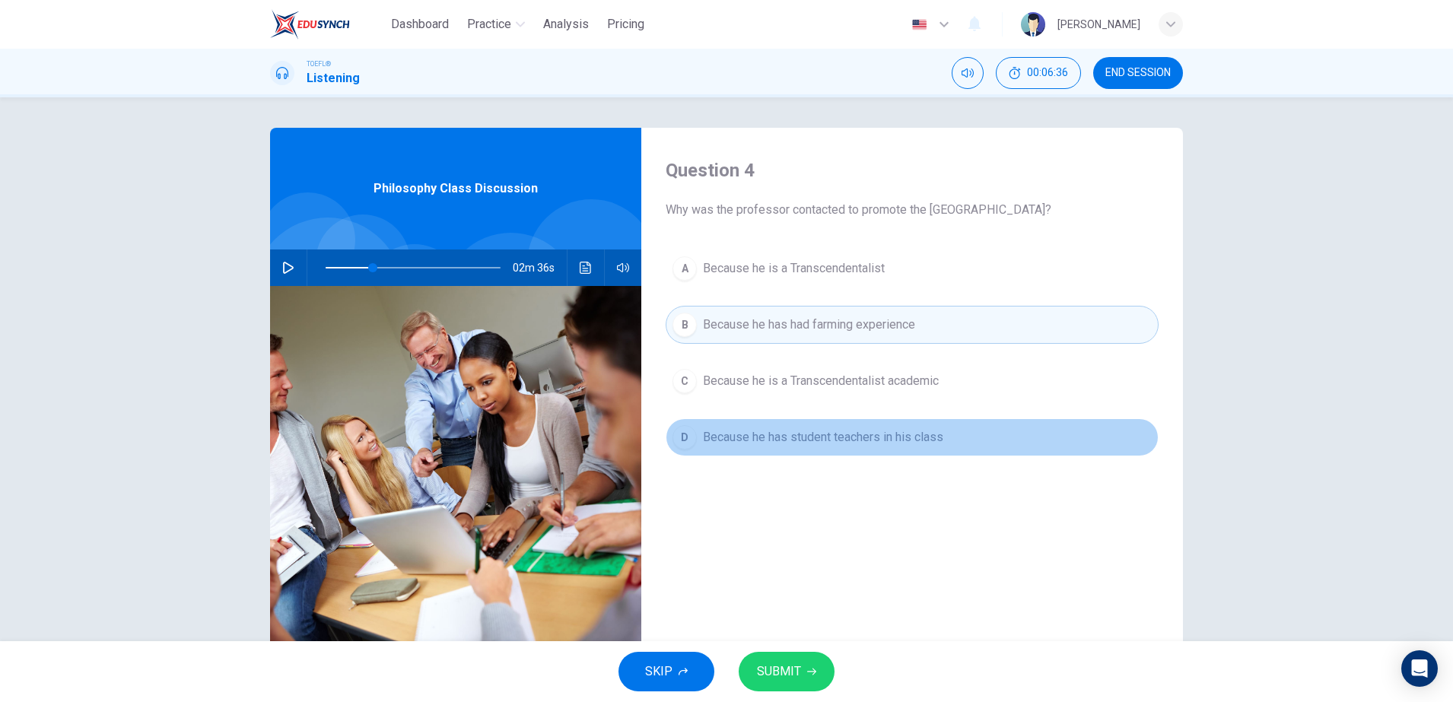
click at [798, 449] on button "D Because he has student teachers in his class" at bounding box center [911, 437] width 493 height 38
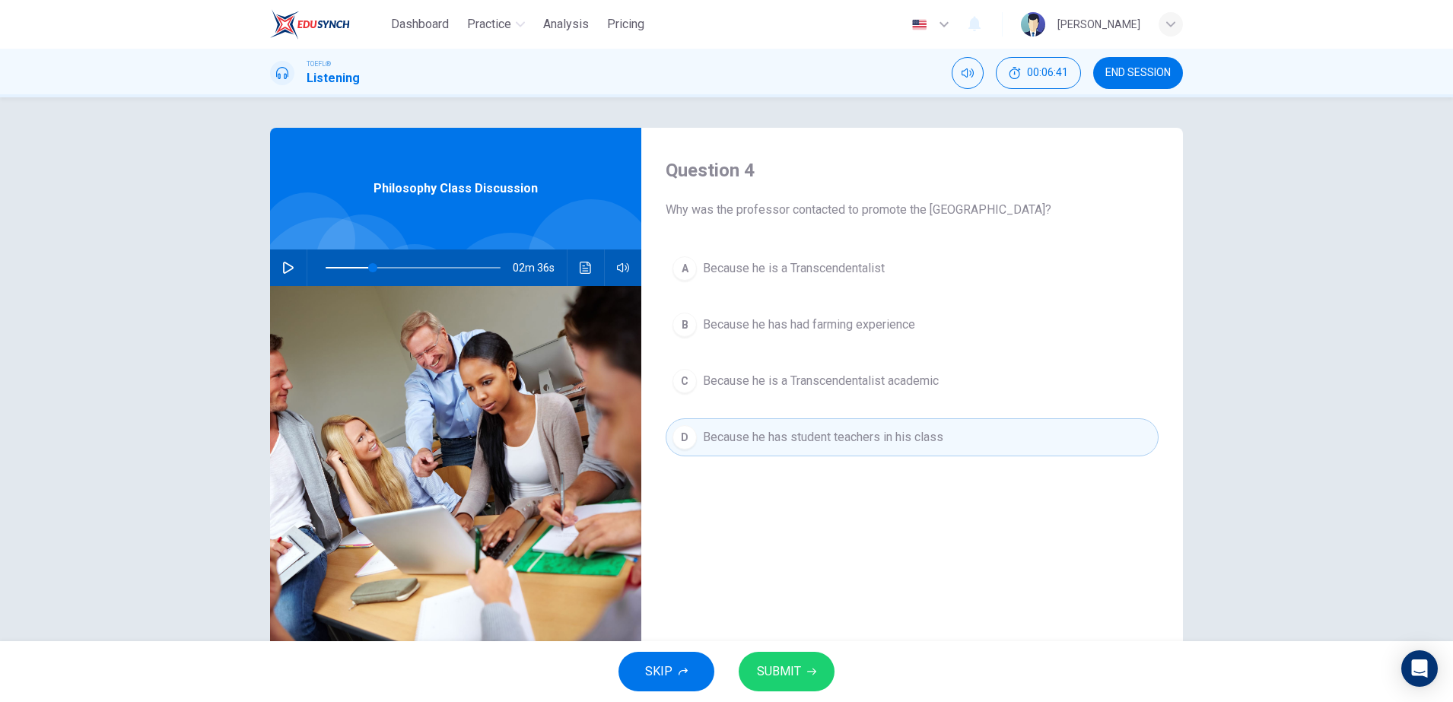
click at [818, 340] on button "B Because he has had farming experience" at bounding box center [911, 325] width 493 height 38
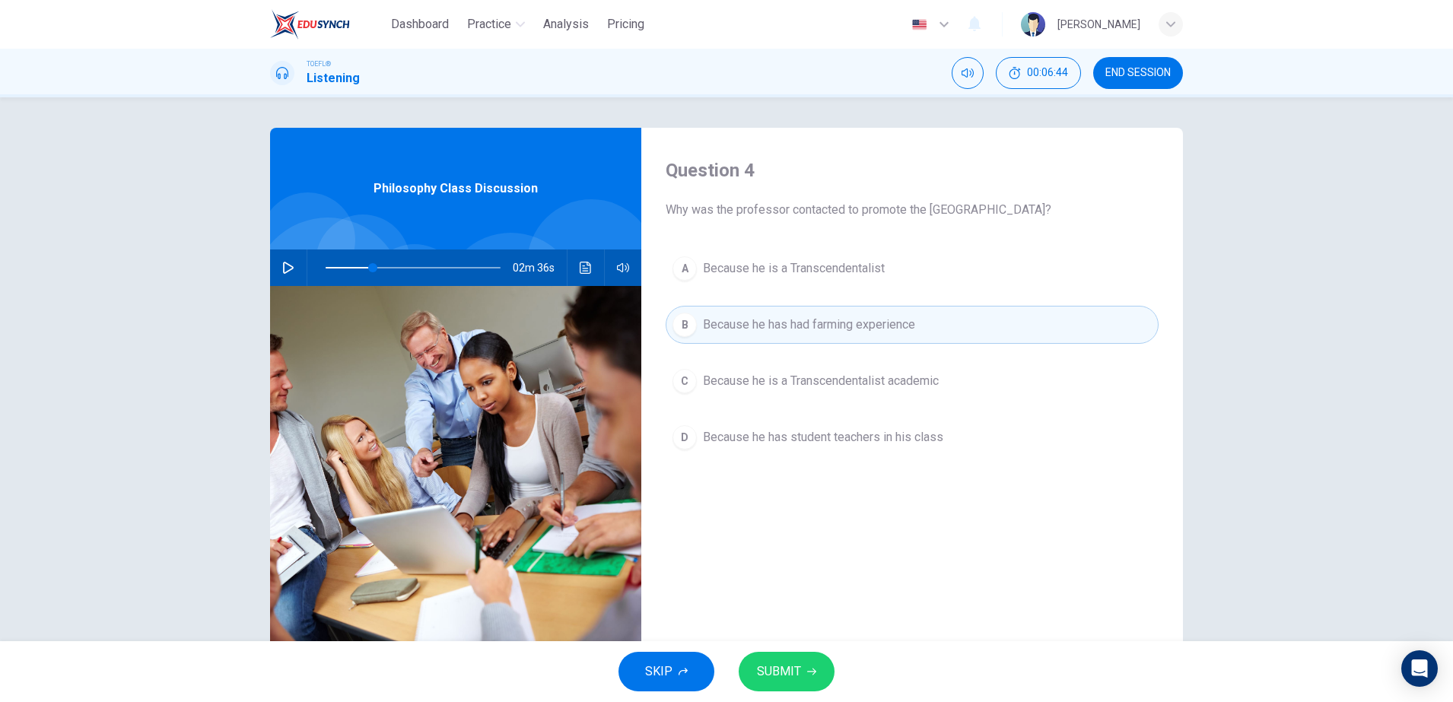
click at [780, 665] on span "SUBMIT" at bounding box center [779, 671] width 44 height 21
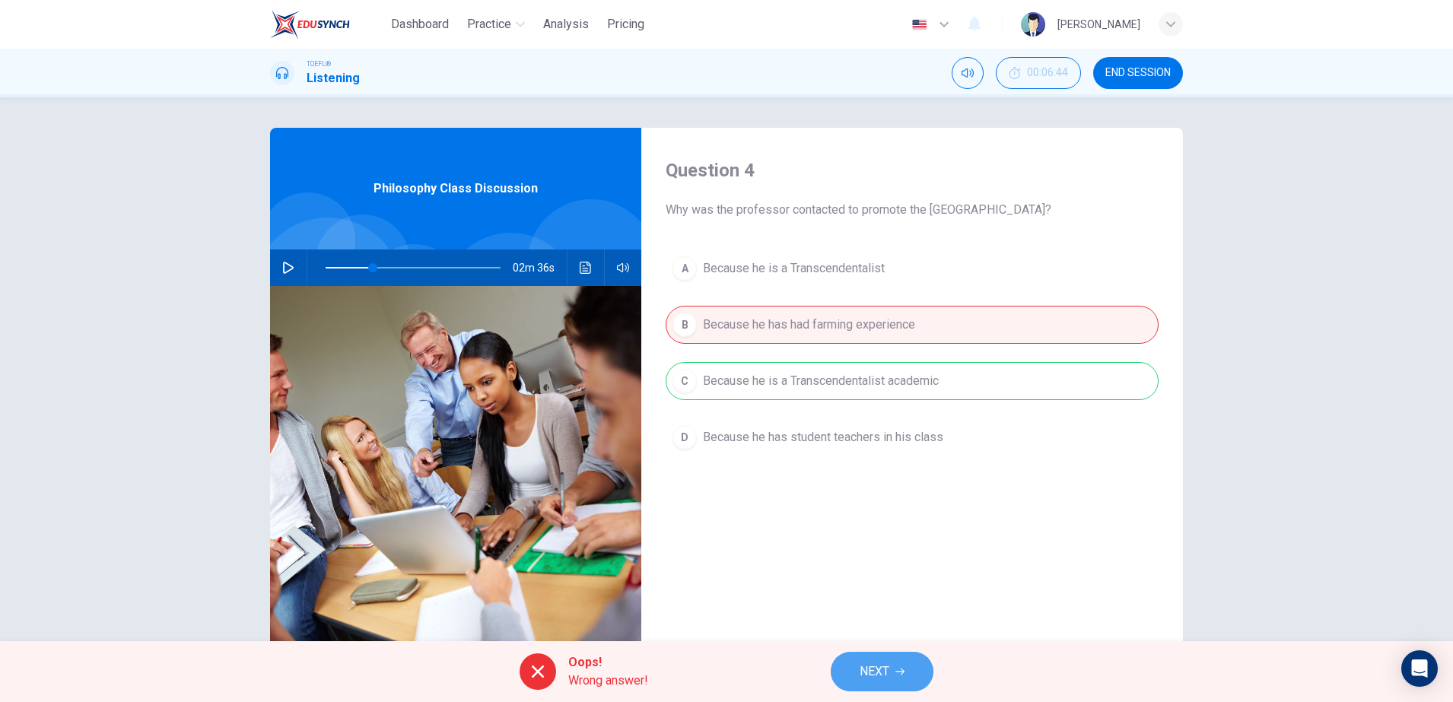
click at [909, 674] on button "NEXT" at bounding box center [881, 672] width 103 height 40
type input "27"
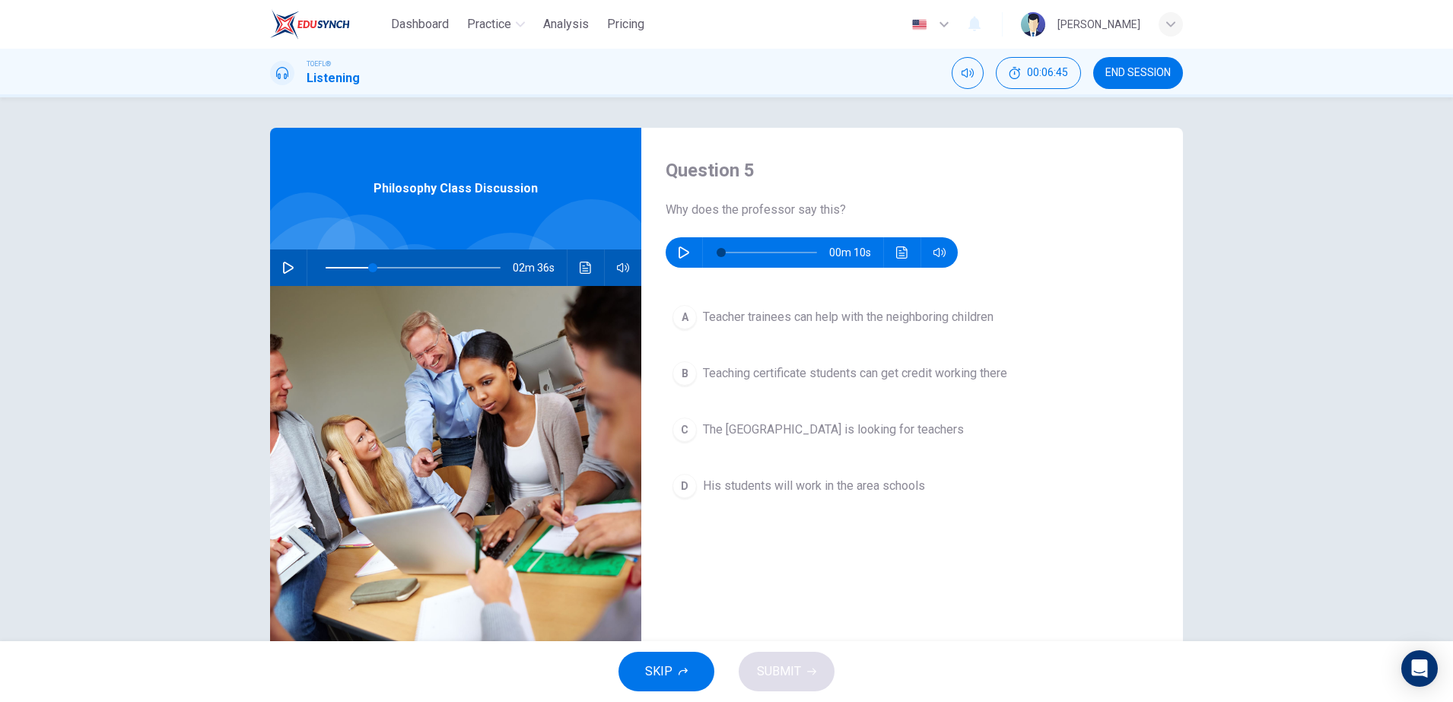
click at [678, 247] on icon "button" at bounding box center [684, 252] width 12 height 12
type input "0"
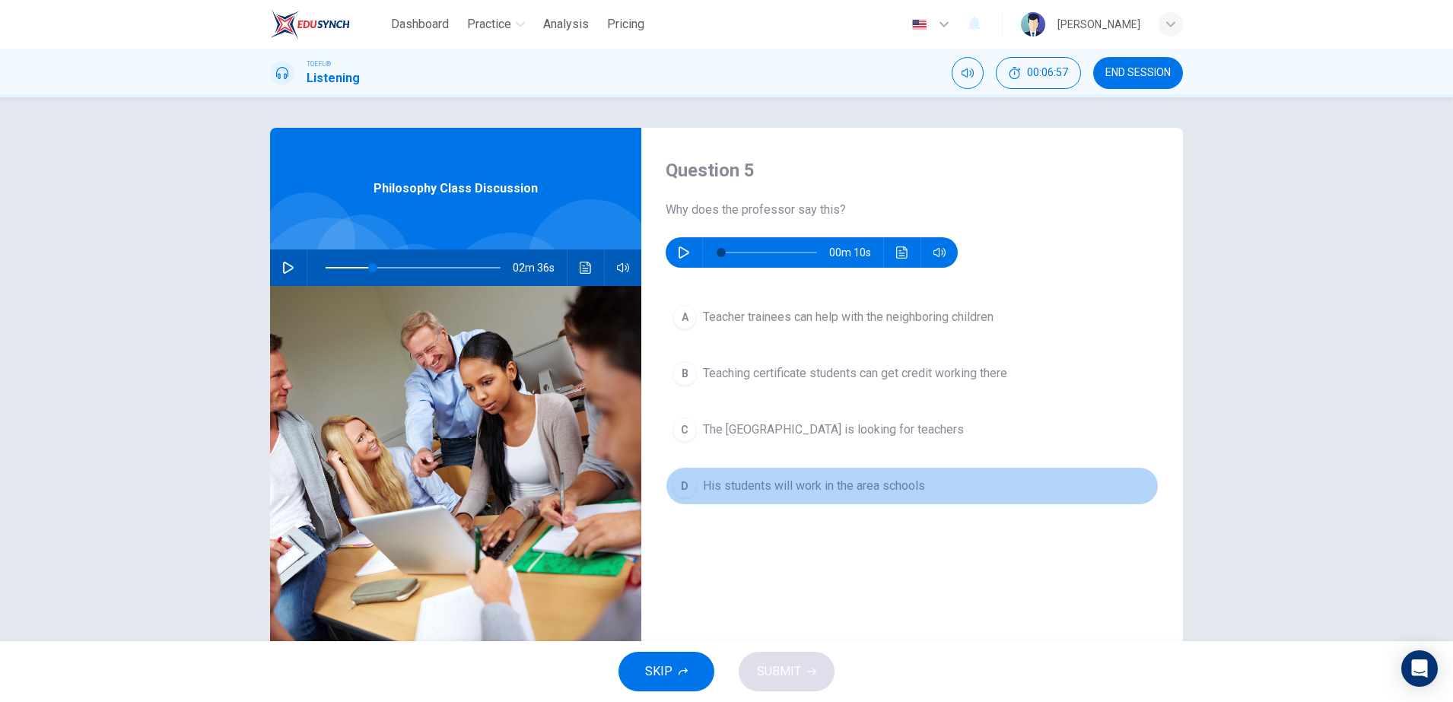
click at [749, 489] on span "His students will work in the area schools" at bounding box center [814, 486] width 222 height 18
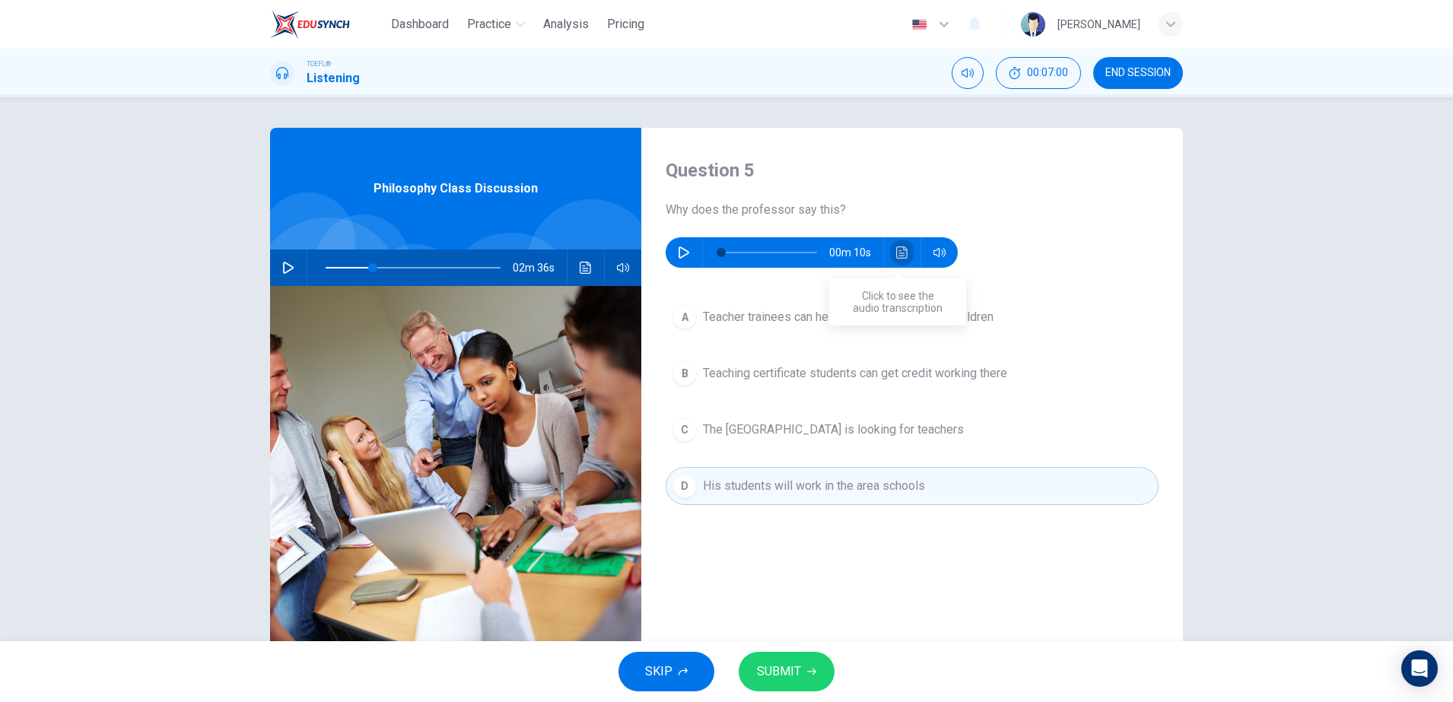
click at [898, 254] on icon "Click to see the audio transcription" at bounding box center [902, 252] width 12 height 12
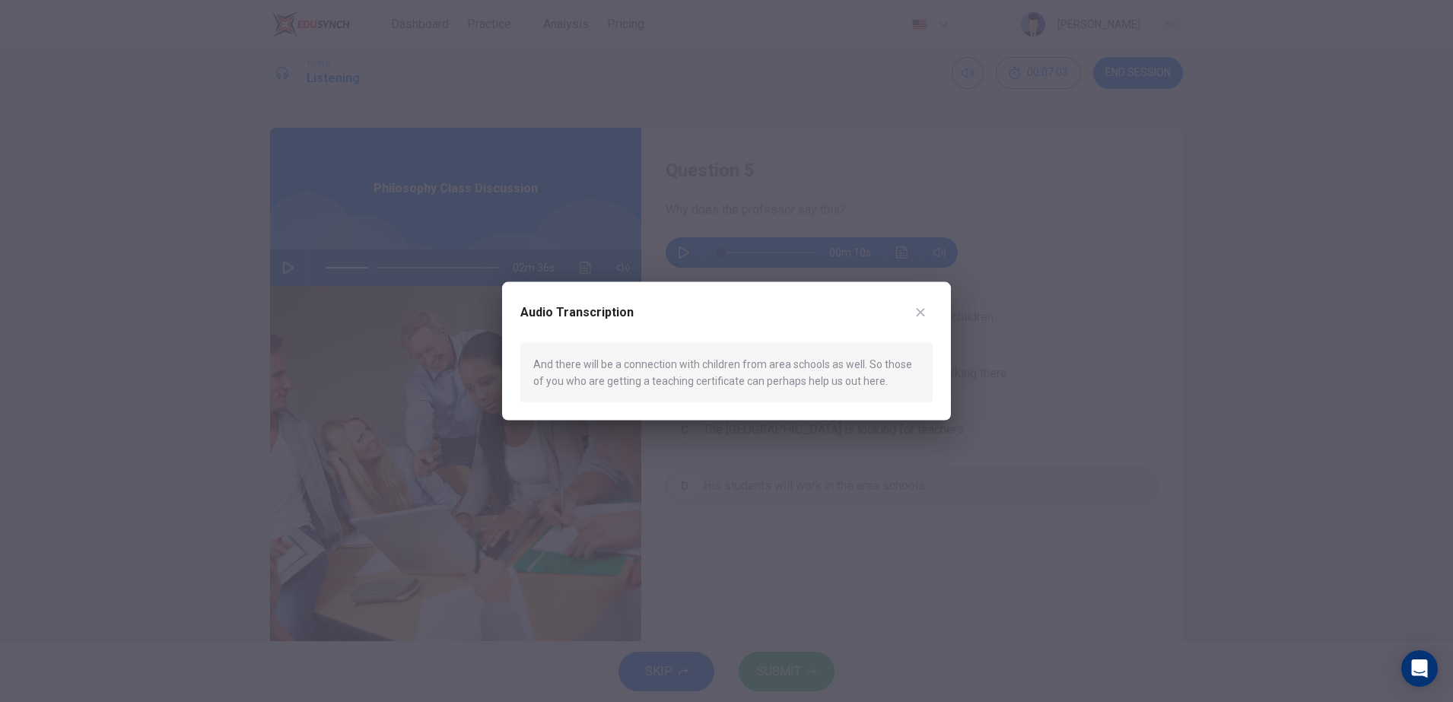
click at [976, 364] on div at bounding box center [726, 351] width 1453 height 702
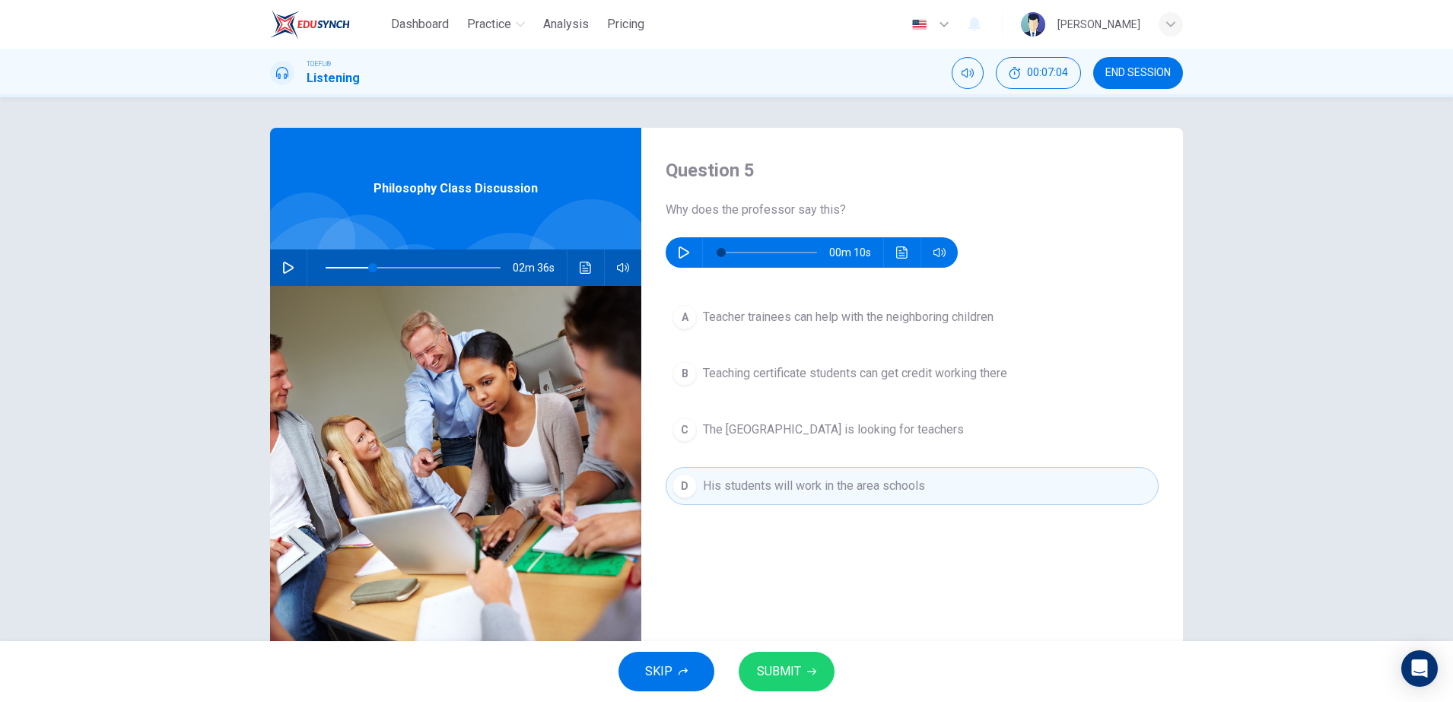
drag, startPoint x: 785, startPoint y: 646, endPoint x: 787, endPoint y: 654, distance: 8.7
click at [786, 646] on div "SKIP SUBMIT" at bounding box center [726, 671] width 1453 height 61
click at [788, 662] on span "SUBMIT" at bounding box center [779, 671] width 44 height 21
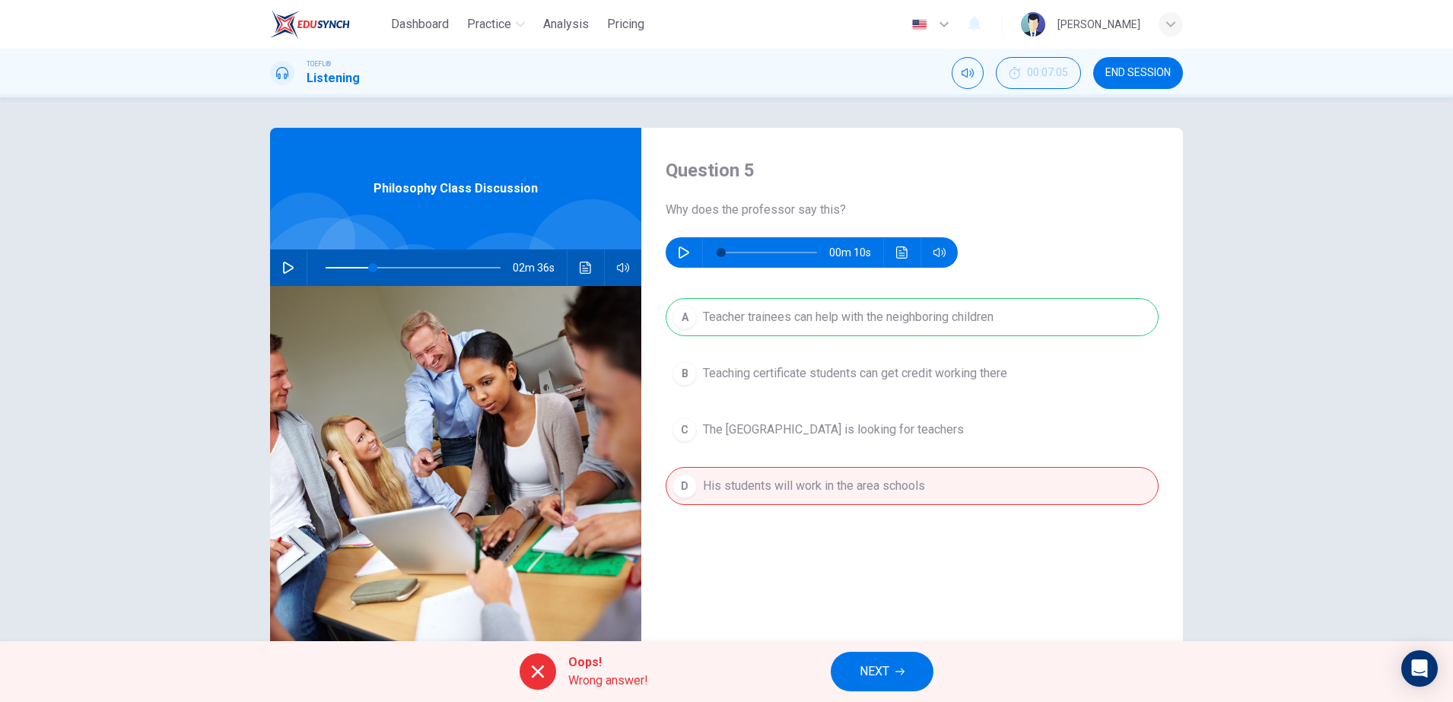
drag, startPoint x: 719, startPoint y: 317, endPoint x: 780, endPoint y: 326, distance: 60.8
click at [755, 323] on div "A Teacher trainees can help with the neighboring children B Teaching certificat…" at bounding box center [911, 416] width 493 height 237
click at [868, 664] on span "NEXT" at bounding box center [874, 671] width 30 height 21
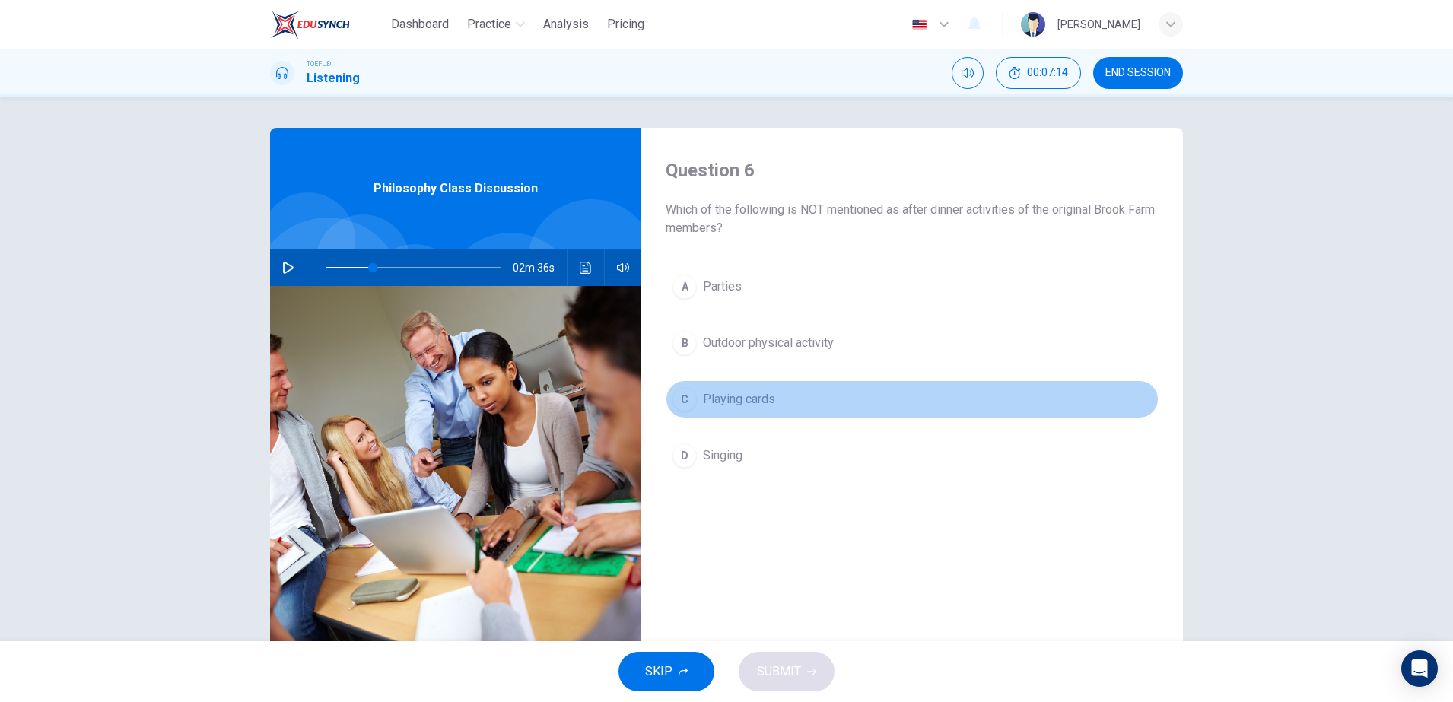
click at [696, 395] on button "C Playing cards" at bounding box center [911, 399] width 493 height 38
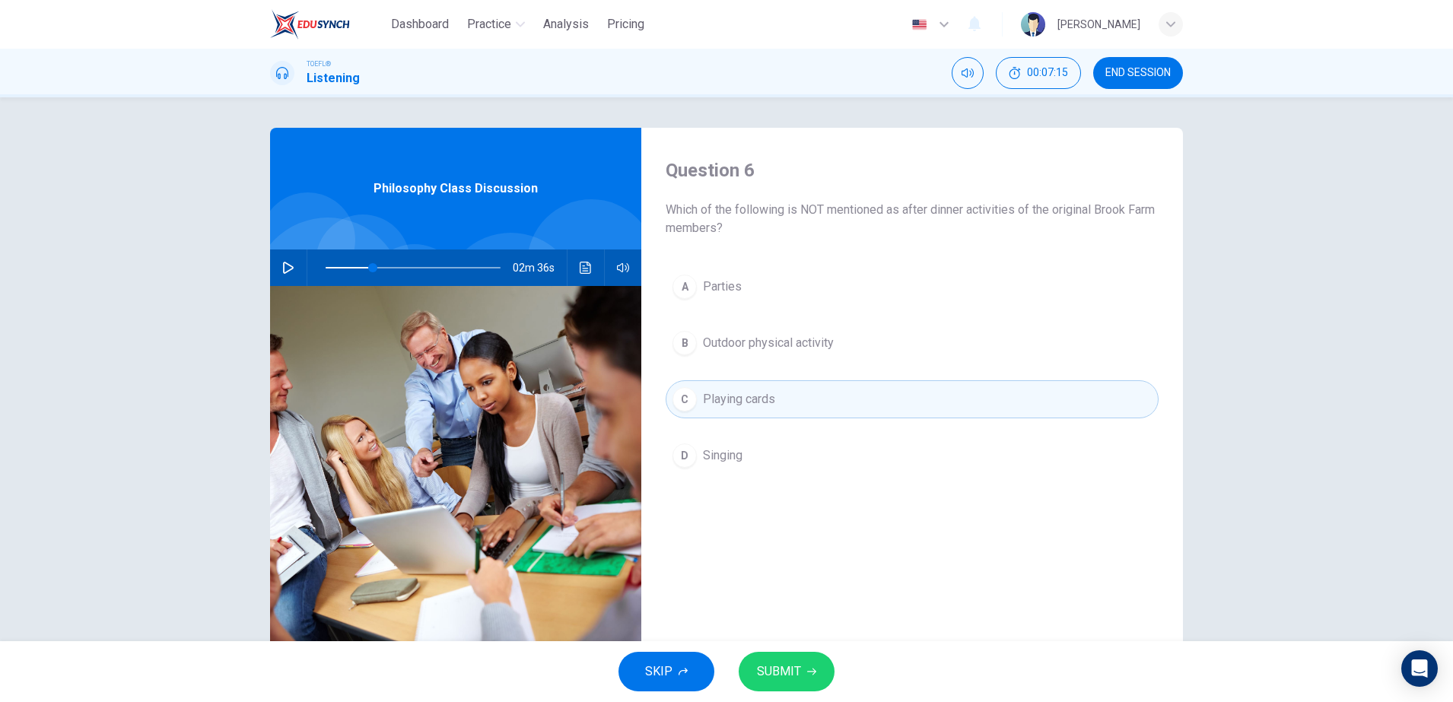
click at [707, 332] on button "B Outdoor physical activity" at bounding box center [911, 343] width 493 height 38
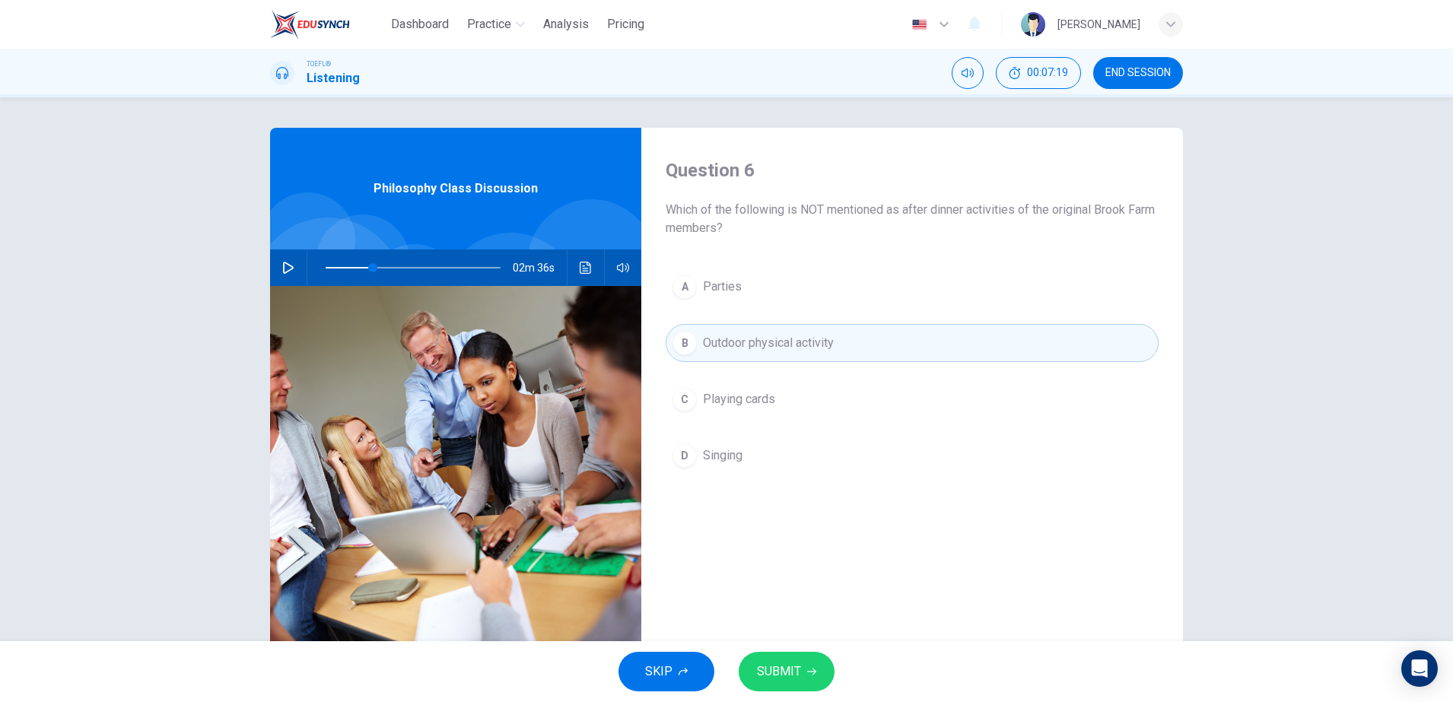
click at [734, 289] on span "Parties" at bounding box center [722, 287] width 39 height 18
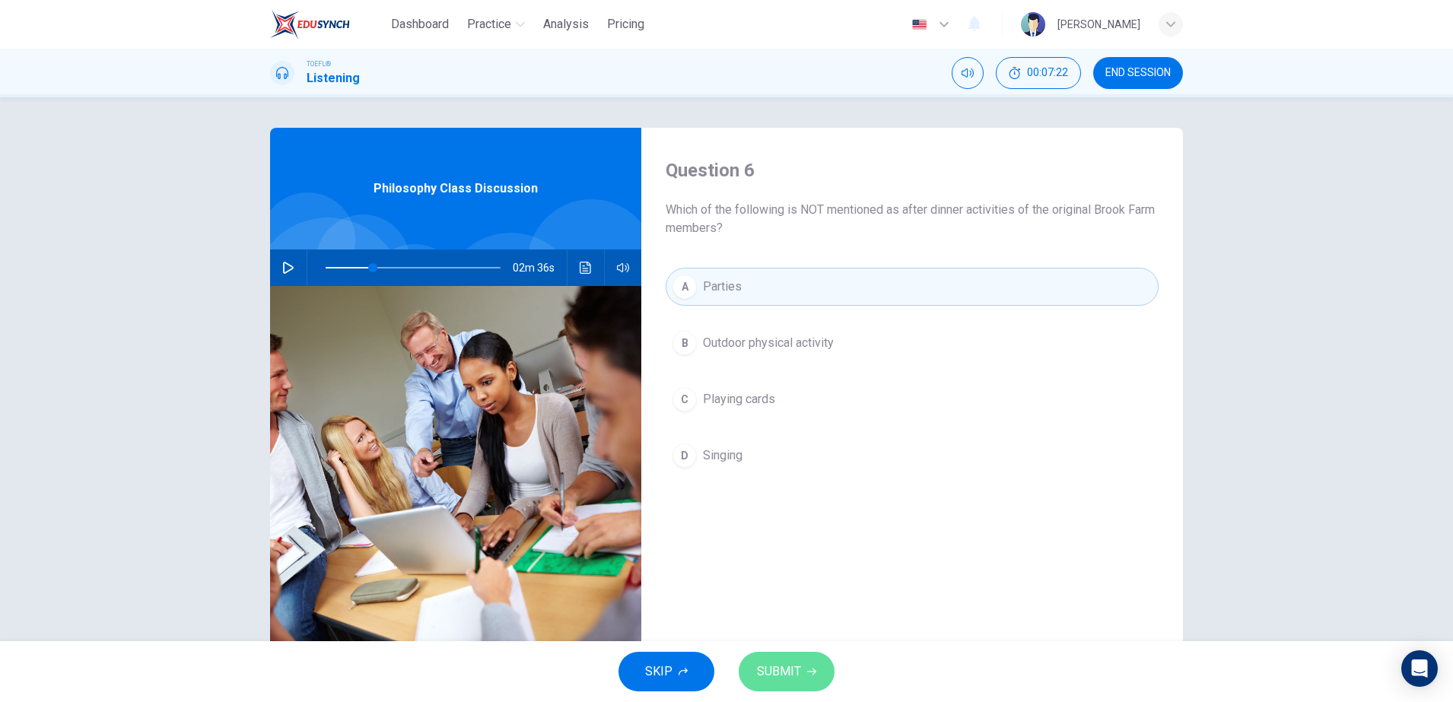
click at [807, 671] on icon "button" at bounding box center [811, 671] width 9 height 7
type input "27"
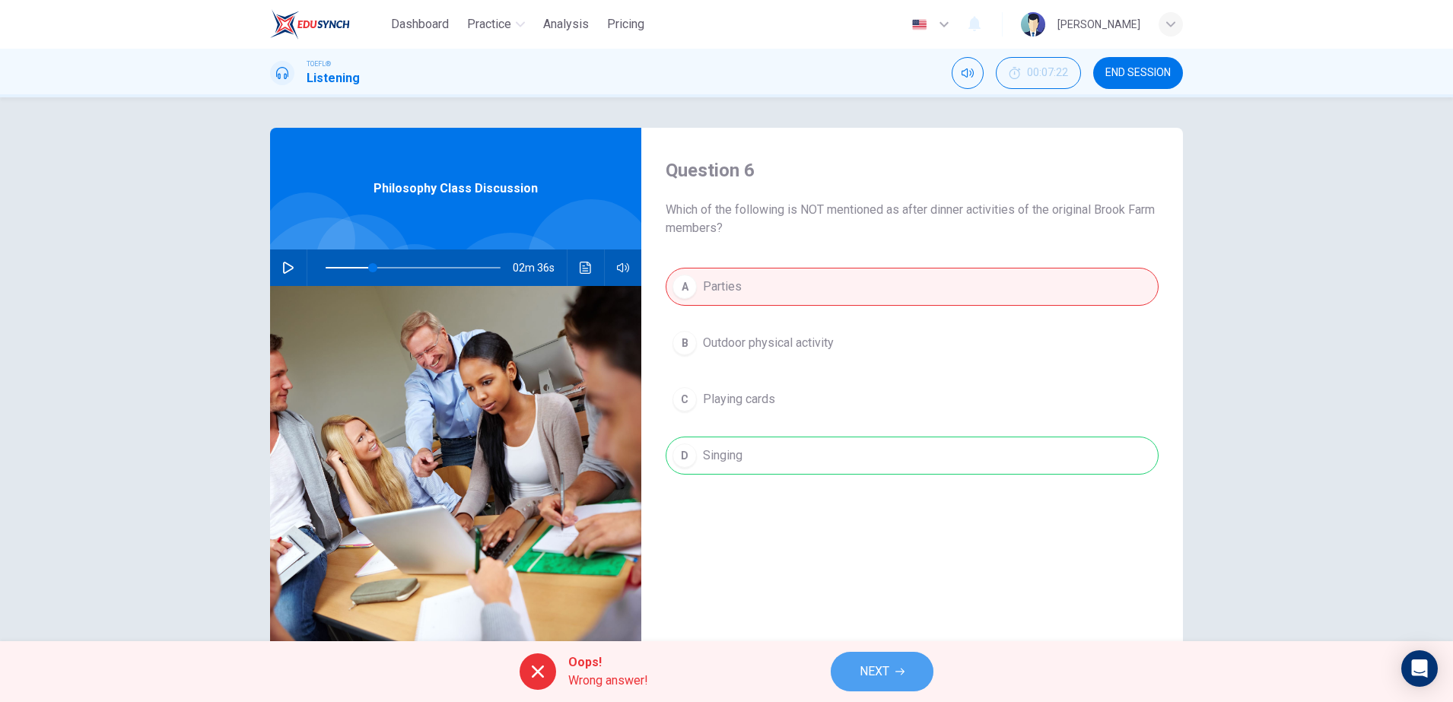
click at [884, 675] on span "NEXT" at bounding box center [874, 671] width 30 height 21
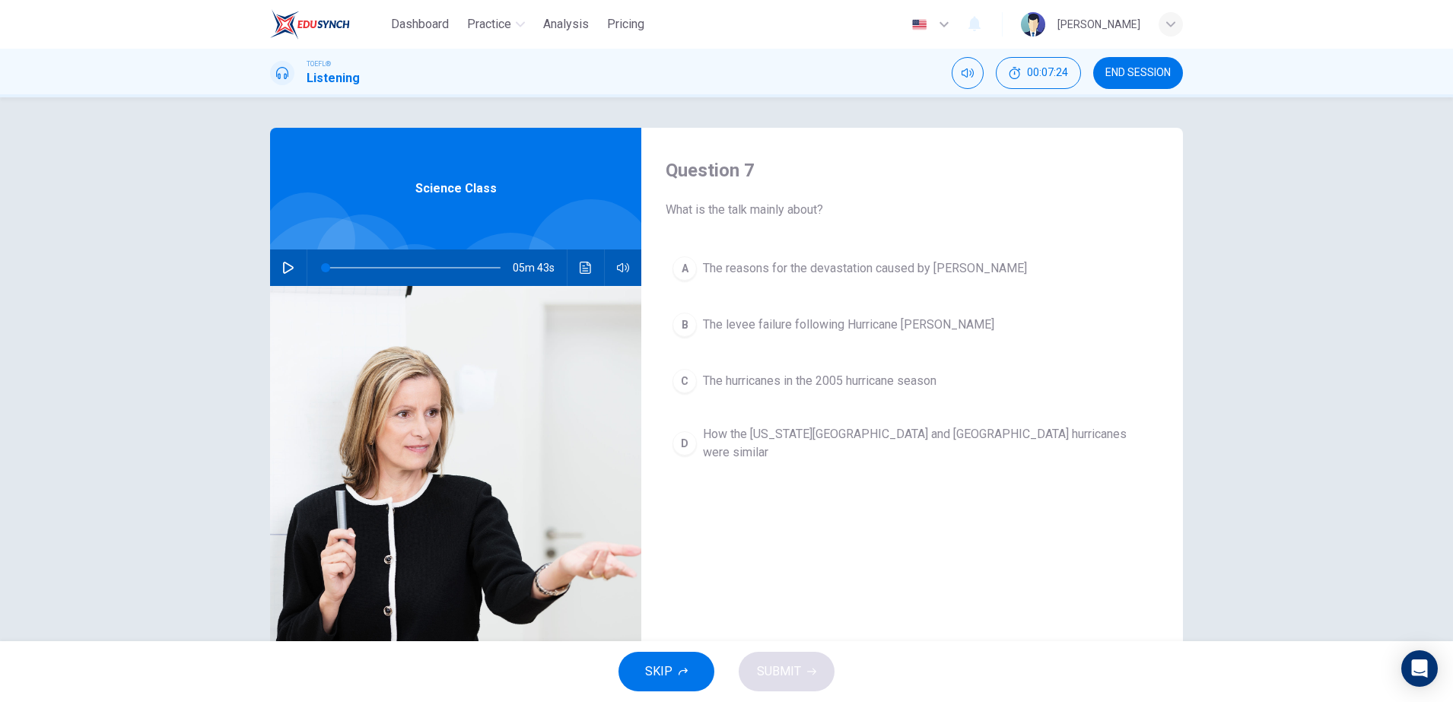
click at [1167, 67] on span "END SESSION" at bounding box center [1137, 73] width 65 height 12
